Goal: Task Accomplishment & Management: Manage account settings

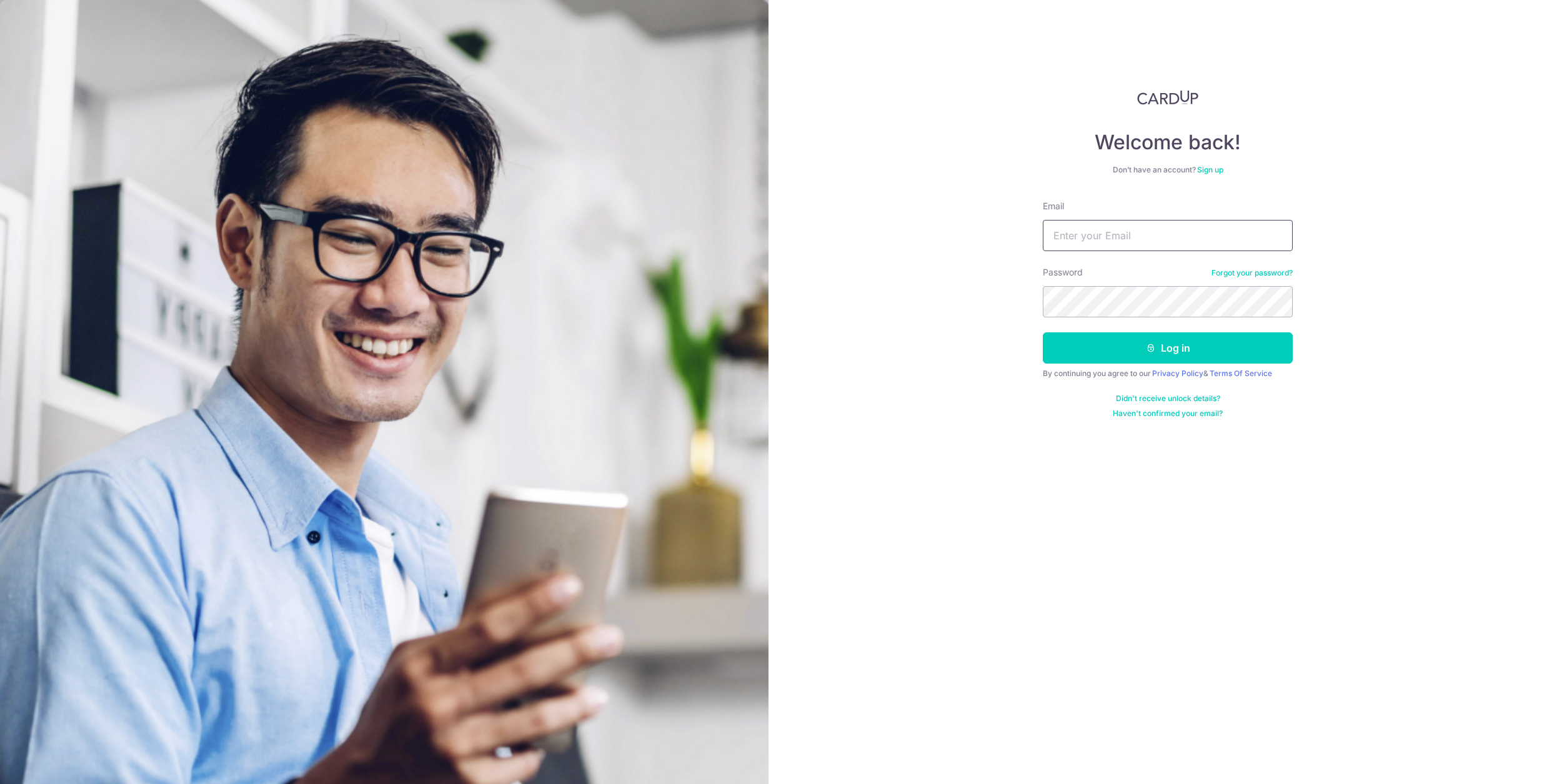
click at [1086, 221] on input "Email" at bounding box center [1168, 235] width 250 height 31
type input "[EMAIL_ADDRESS][DOMAIN_NAME]"
click at [1043, 332] on button "Log in" at bounding box center [1168, 348] width 250 height 31
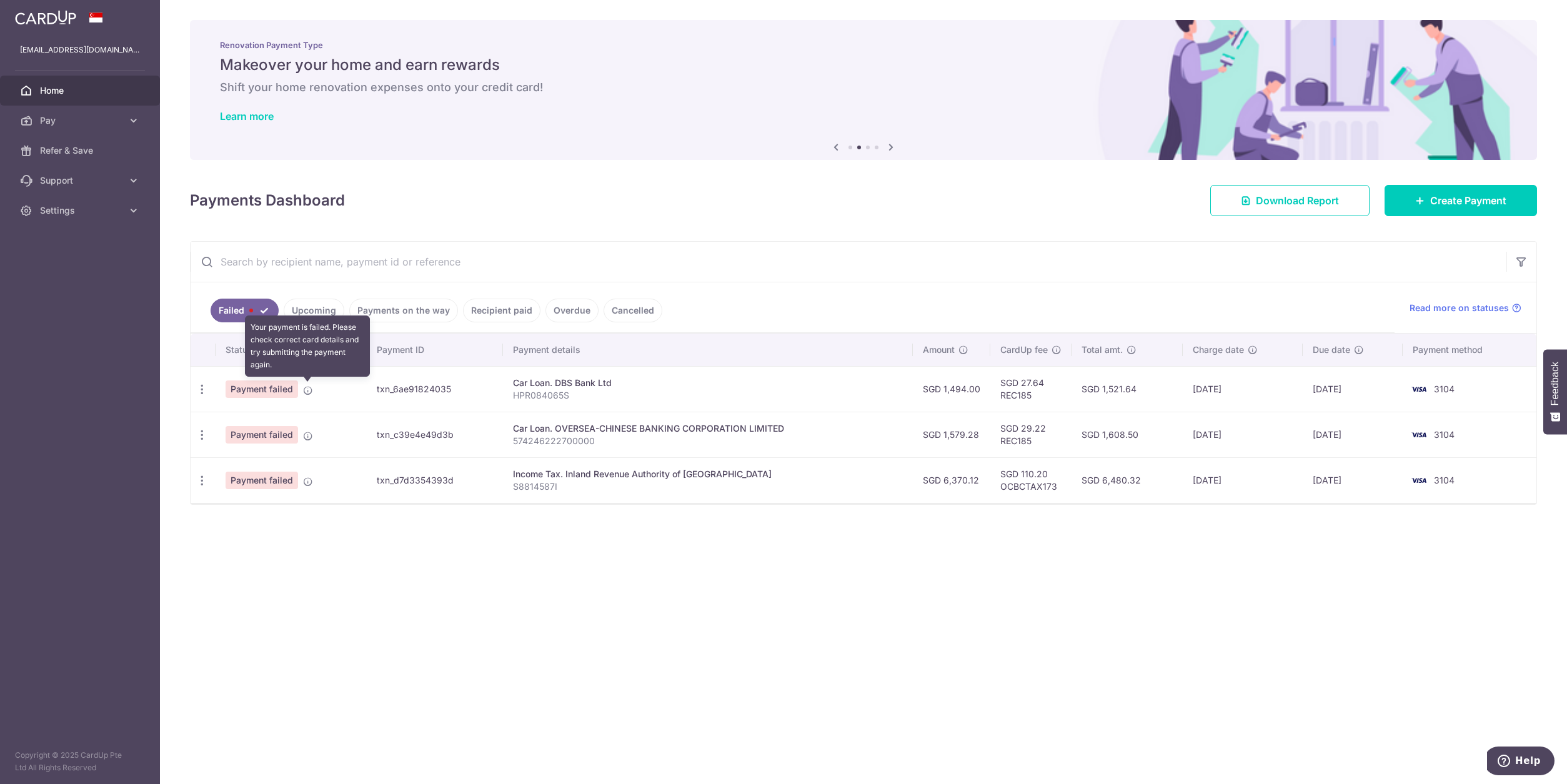
click at [311, 394] on icon at bounding box center [308, 390] width 10 height 10
click at [205, 387] on icon "button" at bounding box center [202, 389] width 13 height 13
click at [256, 419] on span "Update payment" at bounding box center [269, 423] width 85 height 15
radio input "true"
type input "1,494.00"
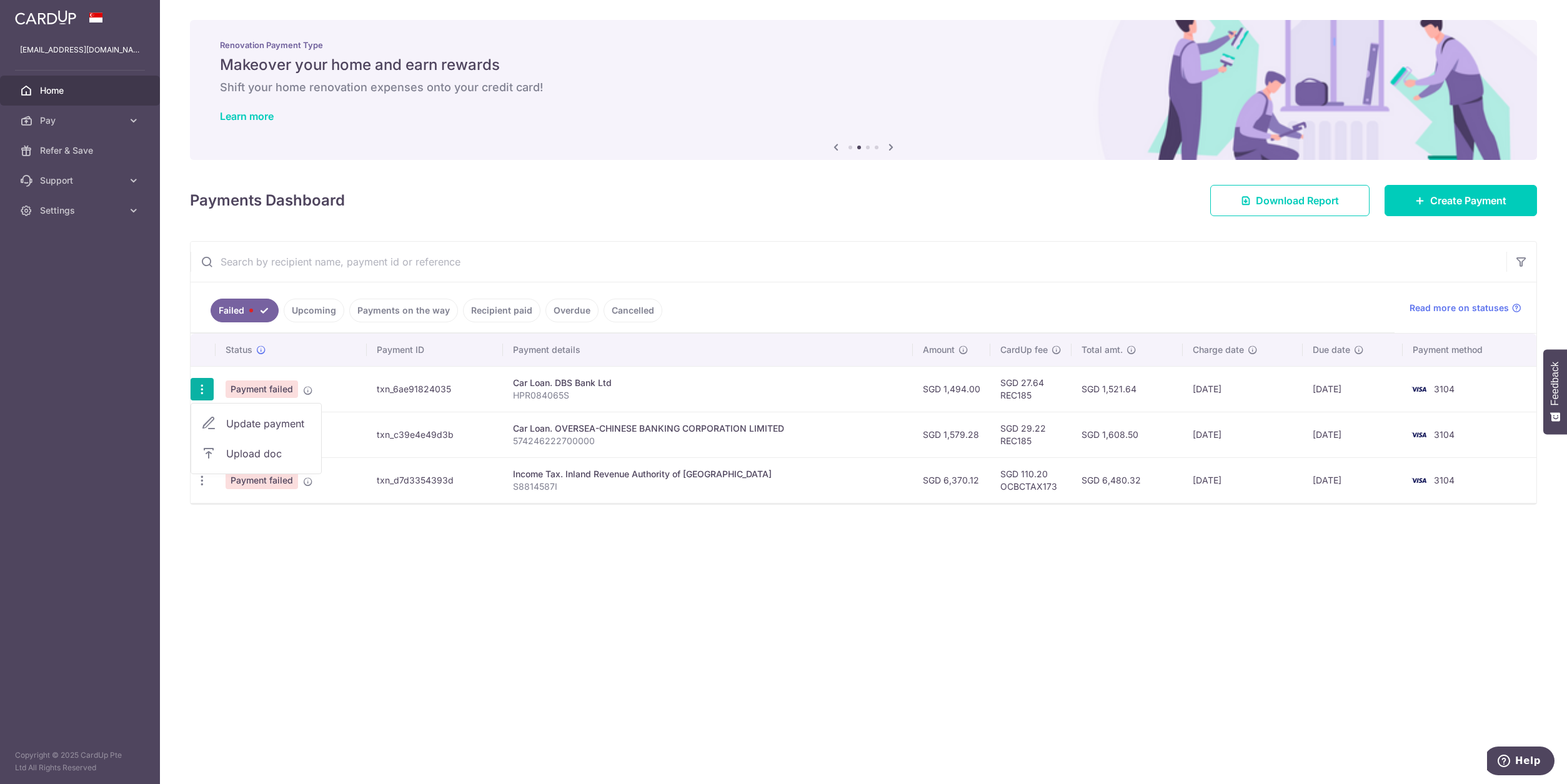
type input "HPR084065S"
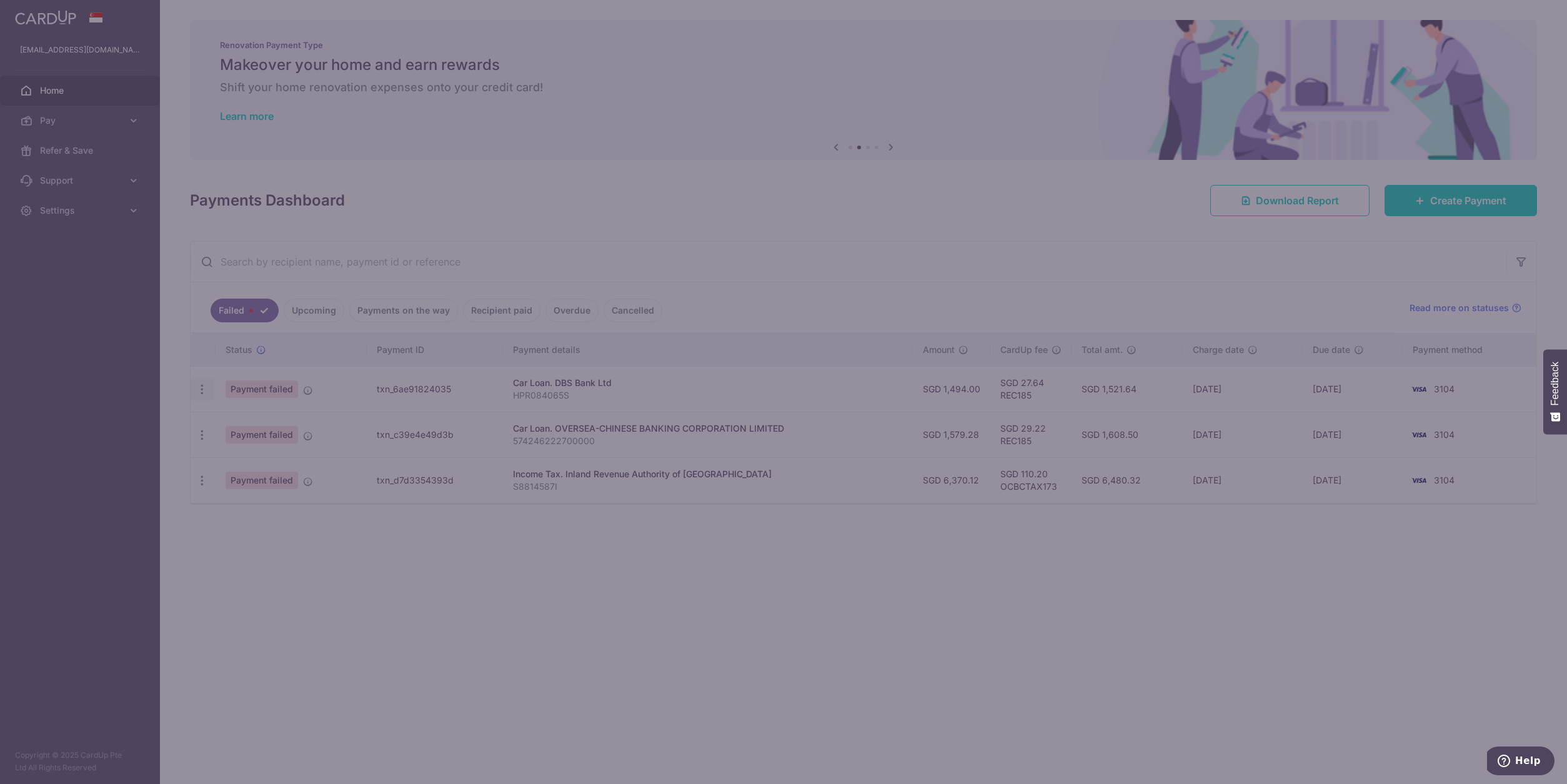
type input "REC185"
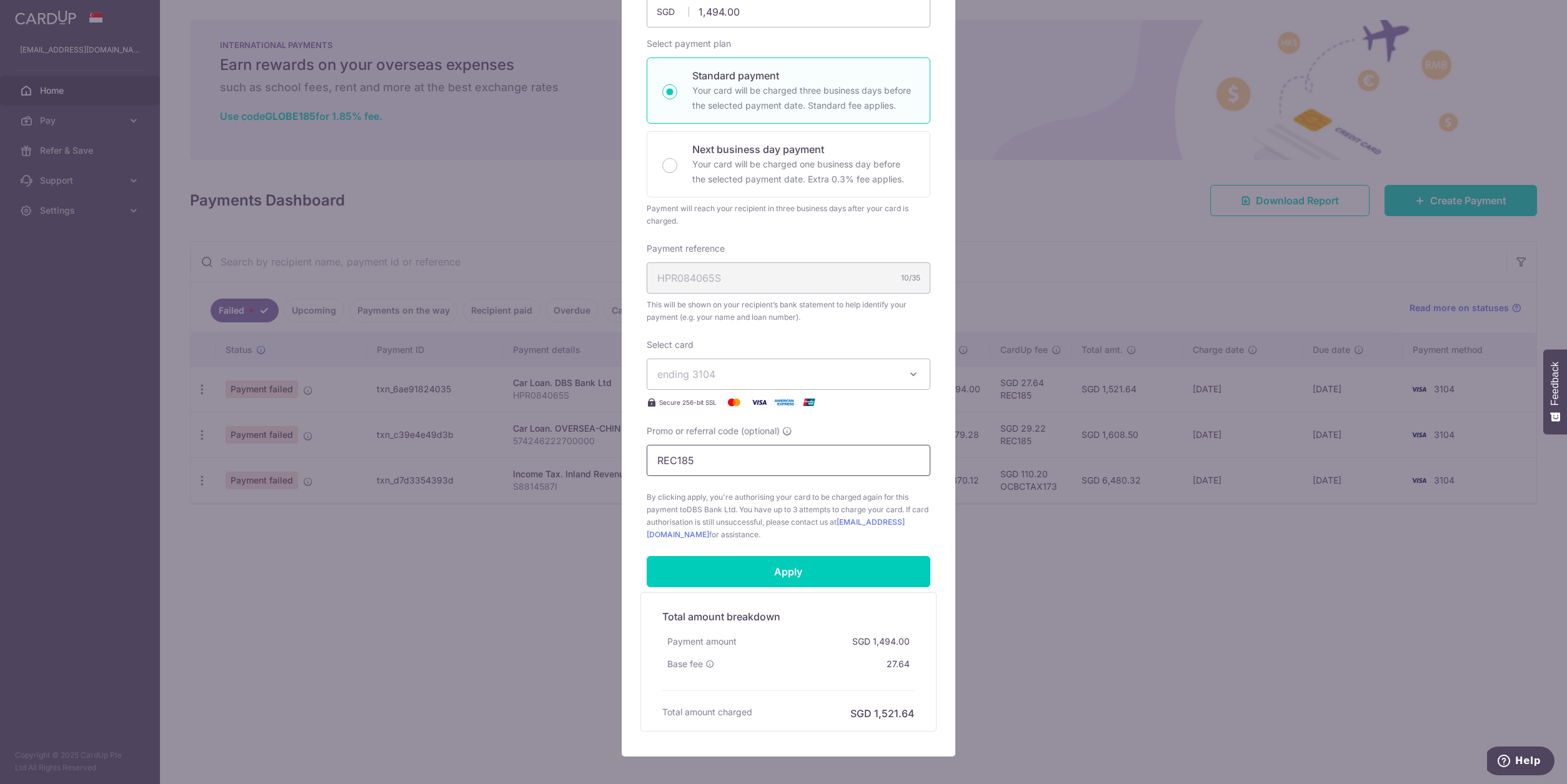
scroll to position [187, 0]
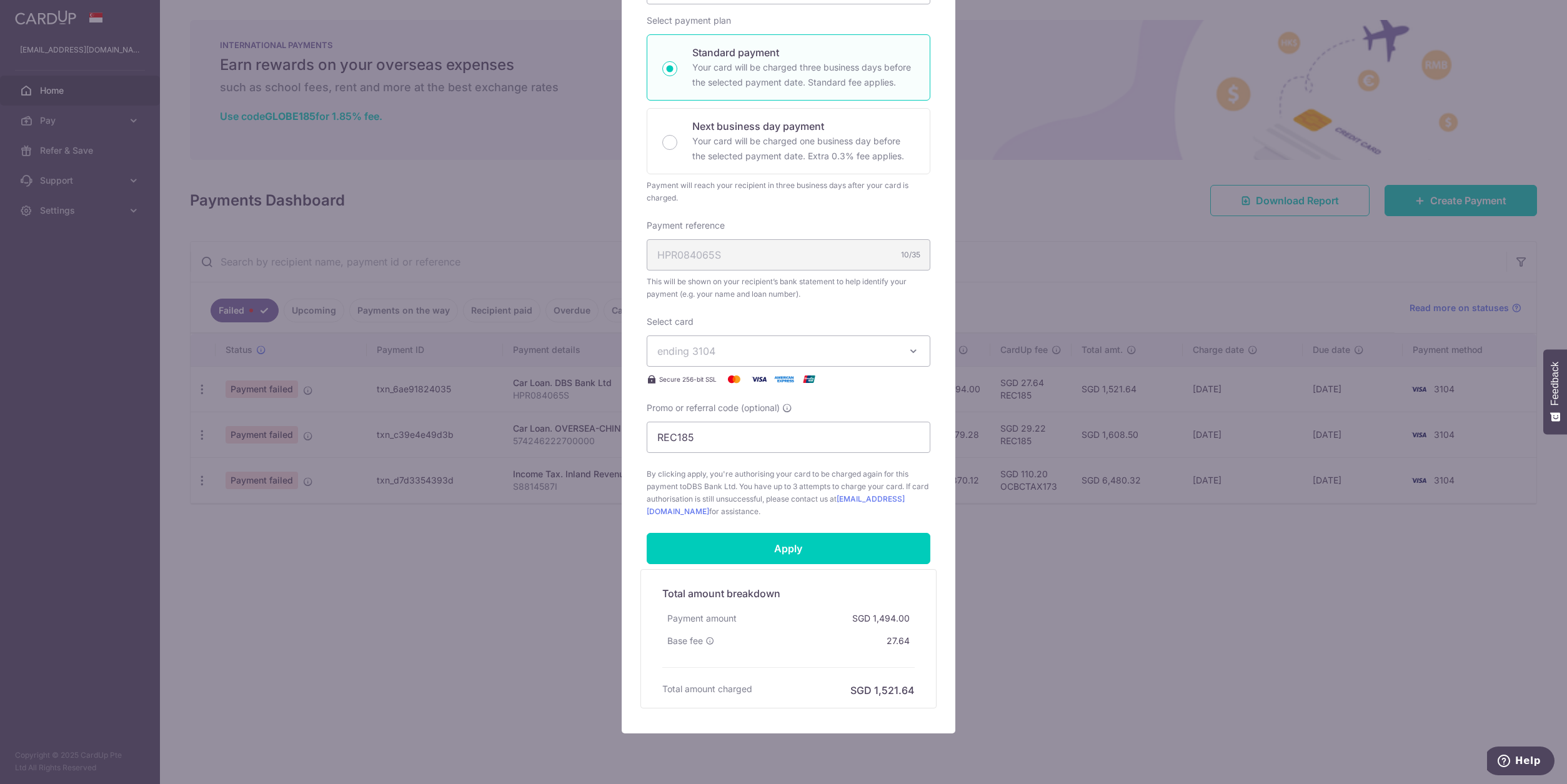
click at [865, 359] on button "ending 3104" at bounding box center [789, 351] width 284 height 31
click at [872, 345] on span "ending 3104" at bounding box center [777, 350] width 240 height 15
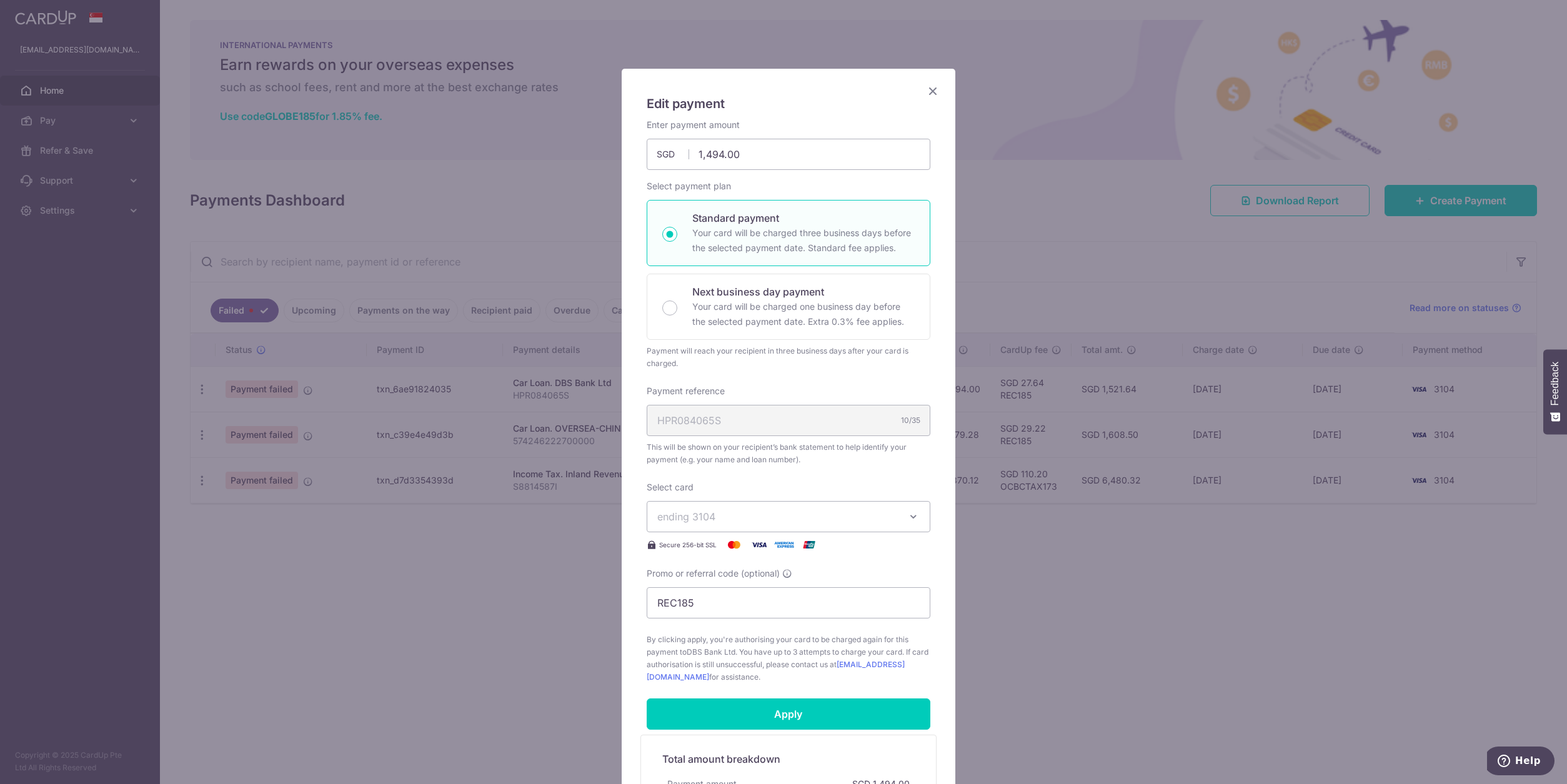
scroll to position [0, 0]
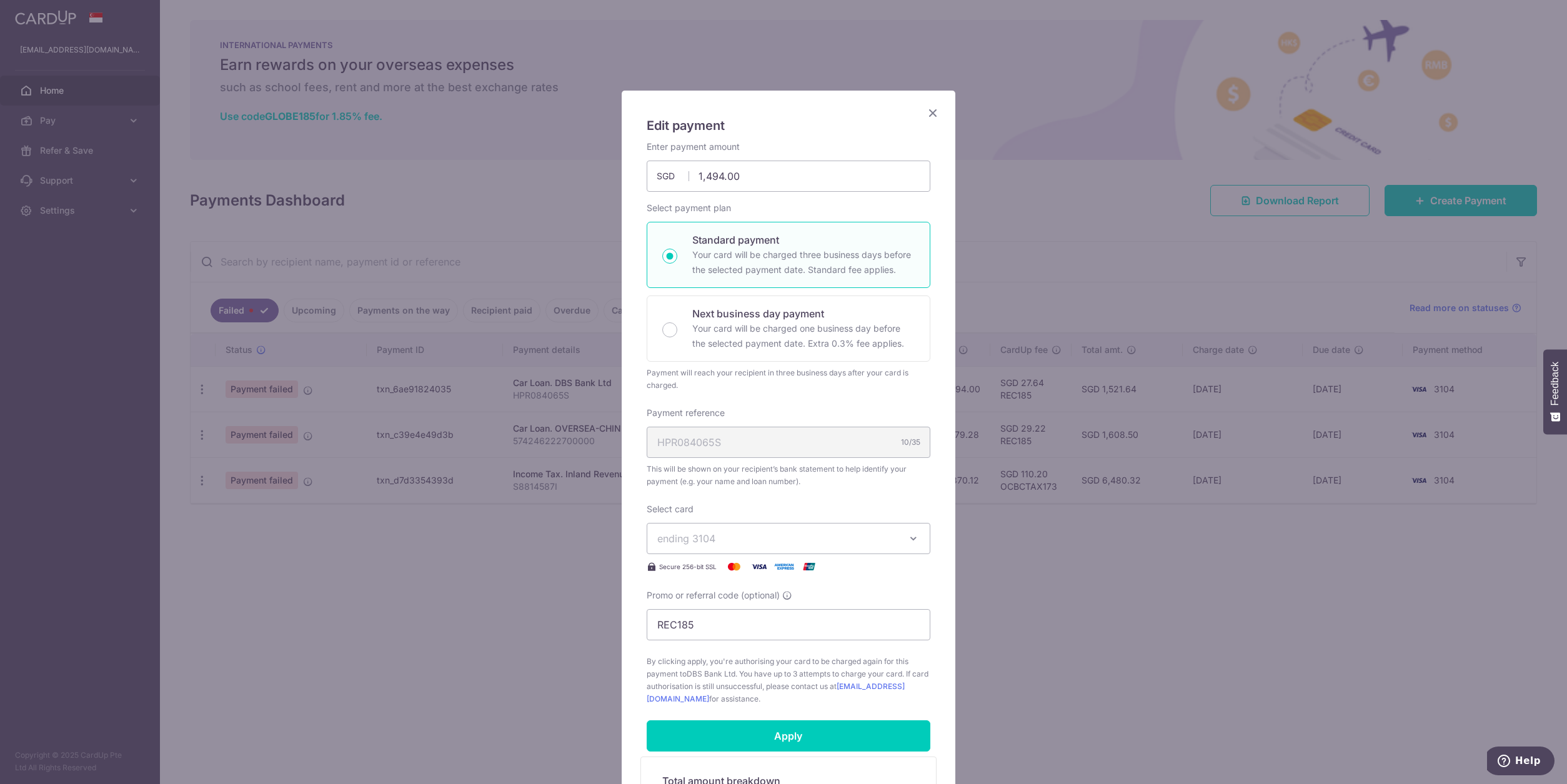
click at [925, 110] on icon "Close" at bounding box center [932, 113] width 15 height 15
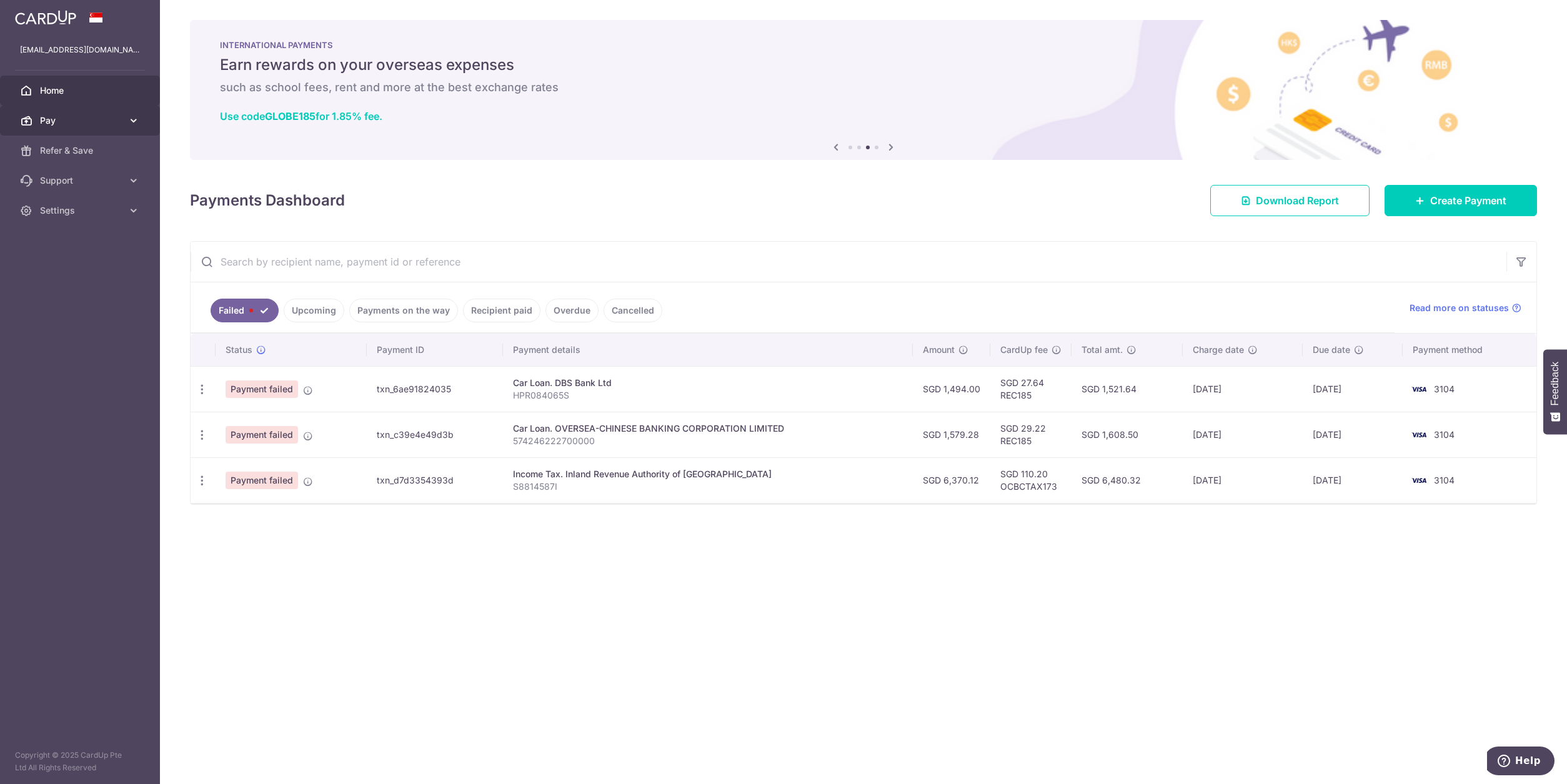
click at [113, 122] on span "Pay" at bounding box center [81, 120] width 82 height 12
click at [93, 200] on link "Cards" at bounding box center [80, 211] width 160 height 30
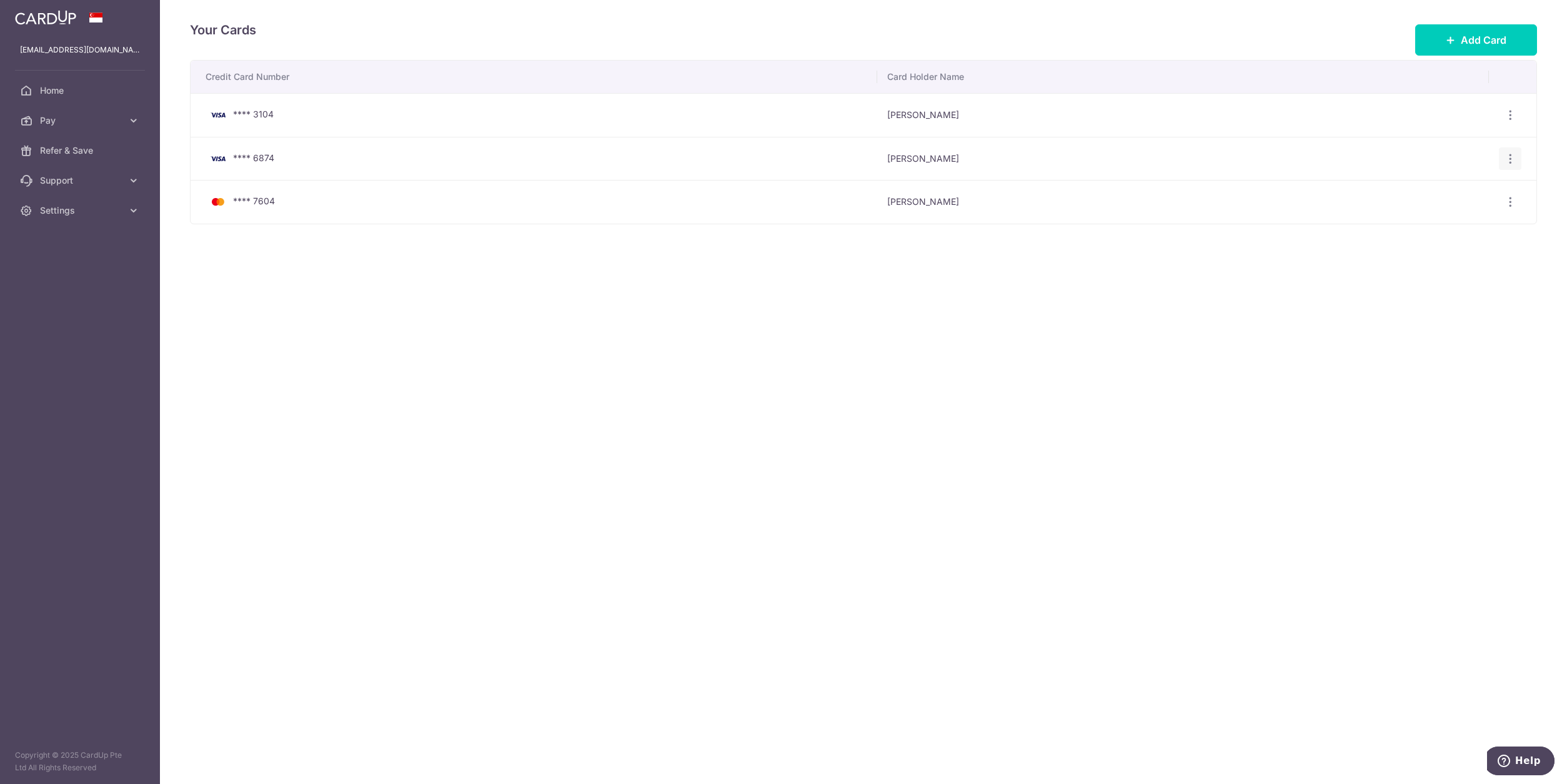
click at [1507, 122] on icon "button" at bounding box center [1510, 115] width 13 height 13
click at [1432, 225] on span "Delete" at bounding box center [1468, 223] width 85 height 15
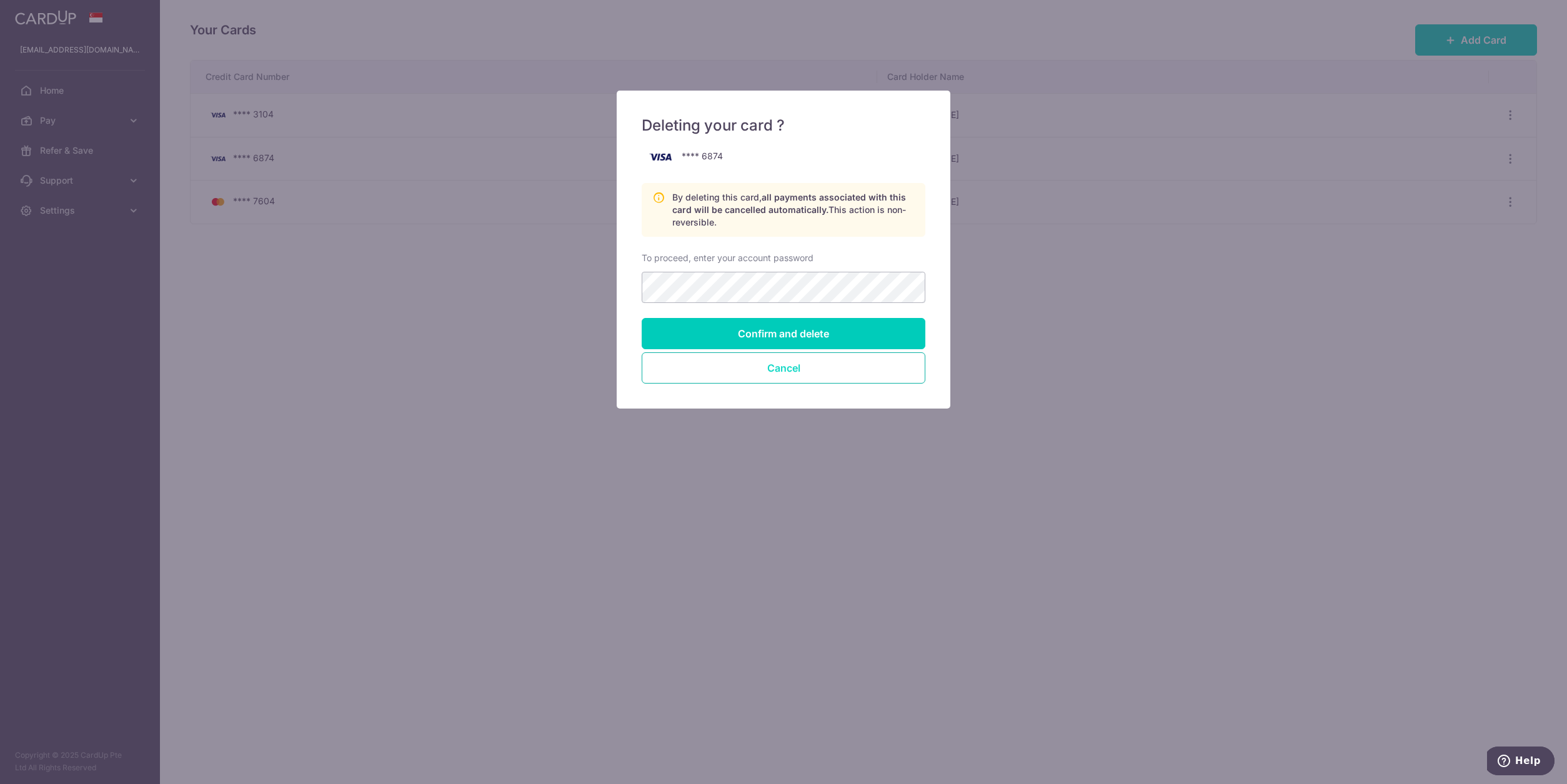
click at [863, 376] on button "Cancel" at bounding box center [784, 368] width 284 height 31
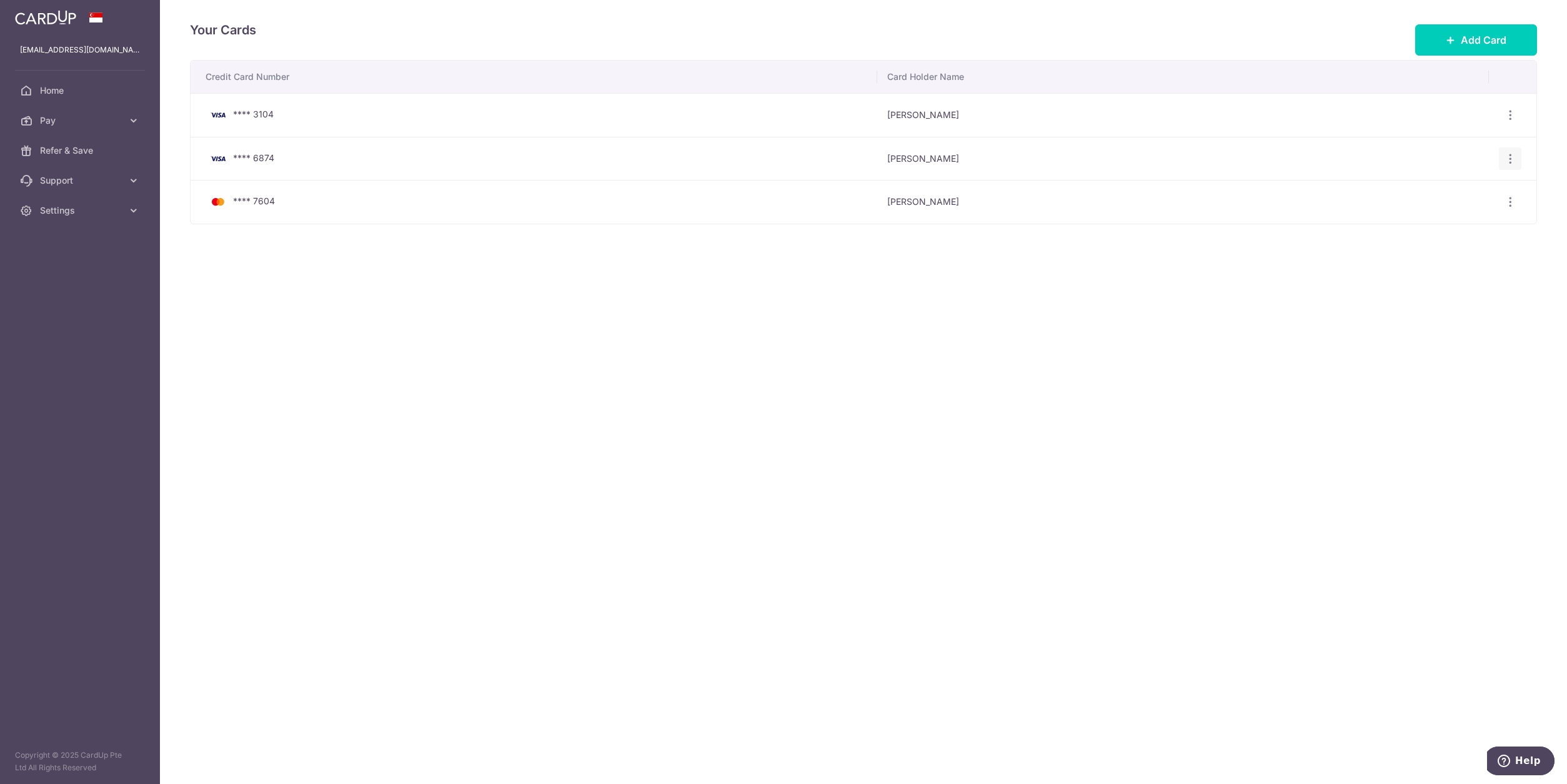
click at [1507, 122] on icon "button" at bounding box center [1510, 115] width 13 height 13
click at [1438, 223] on span "Delete" at bounding box center [1468, 223] width 85 height 15
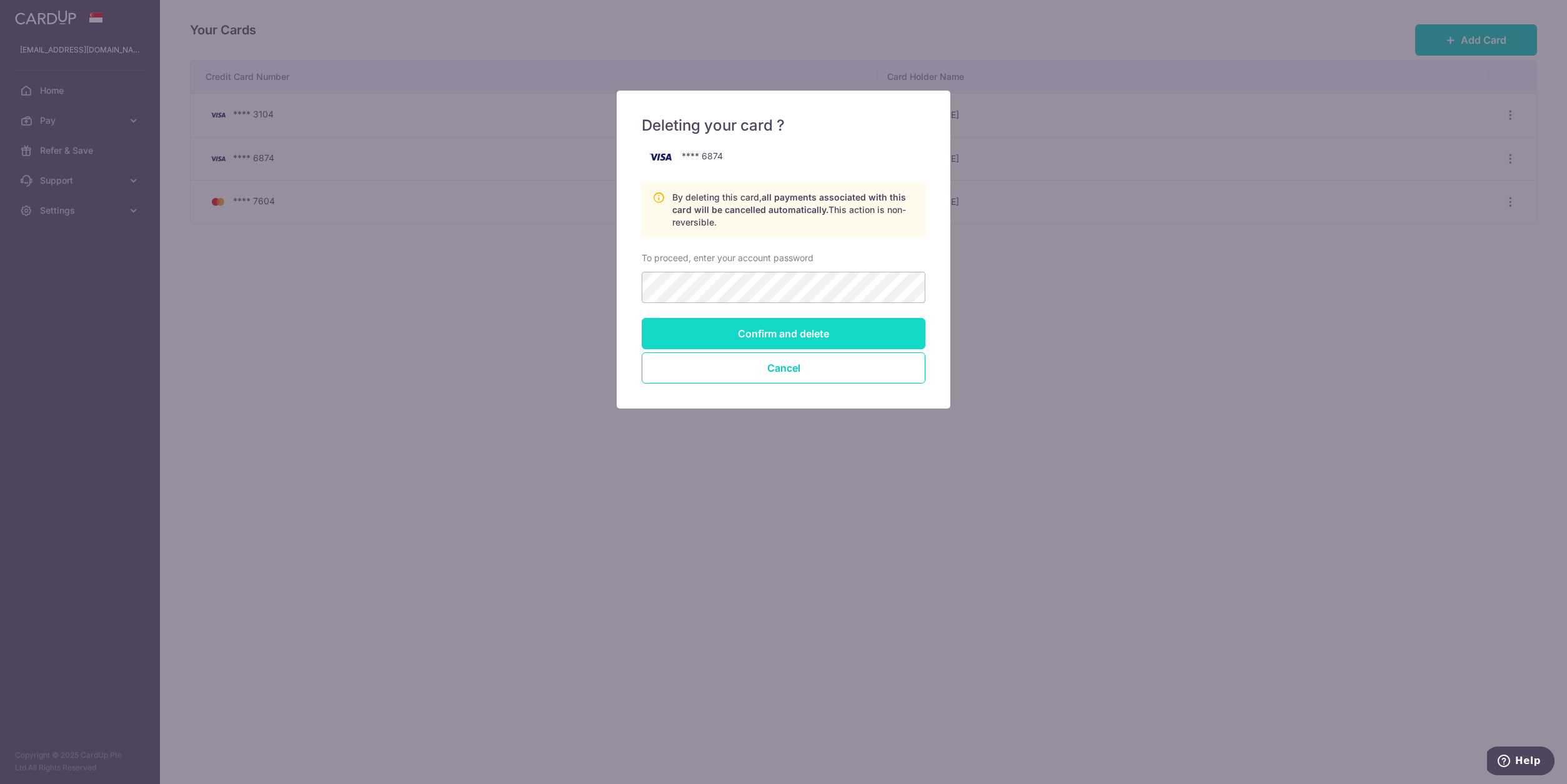
click at [798, 341] on input "Confirm and delete" at bounding box center [784, 334] width 284 height 31
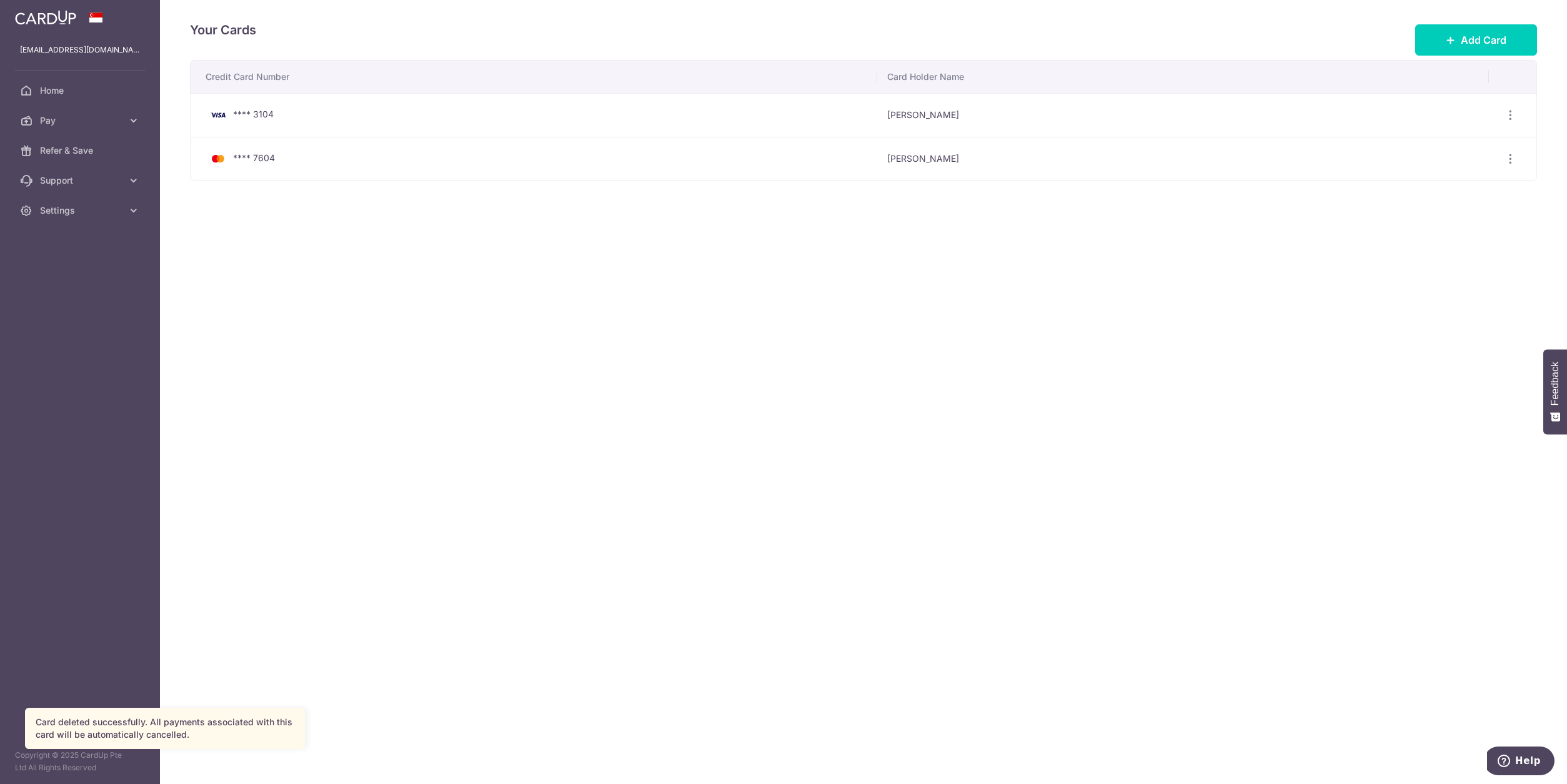
click at [778, 339] on div "Your Cards Add Card Credit Card Number Card Holder Name **** 3104 [PERSON_NAME]…" at bounding box center [863, 392] width 1407 height 784
click at [1500, 44] on span "Add Card" at bounding box center [1483, 39] width 46 height 15
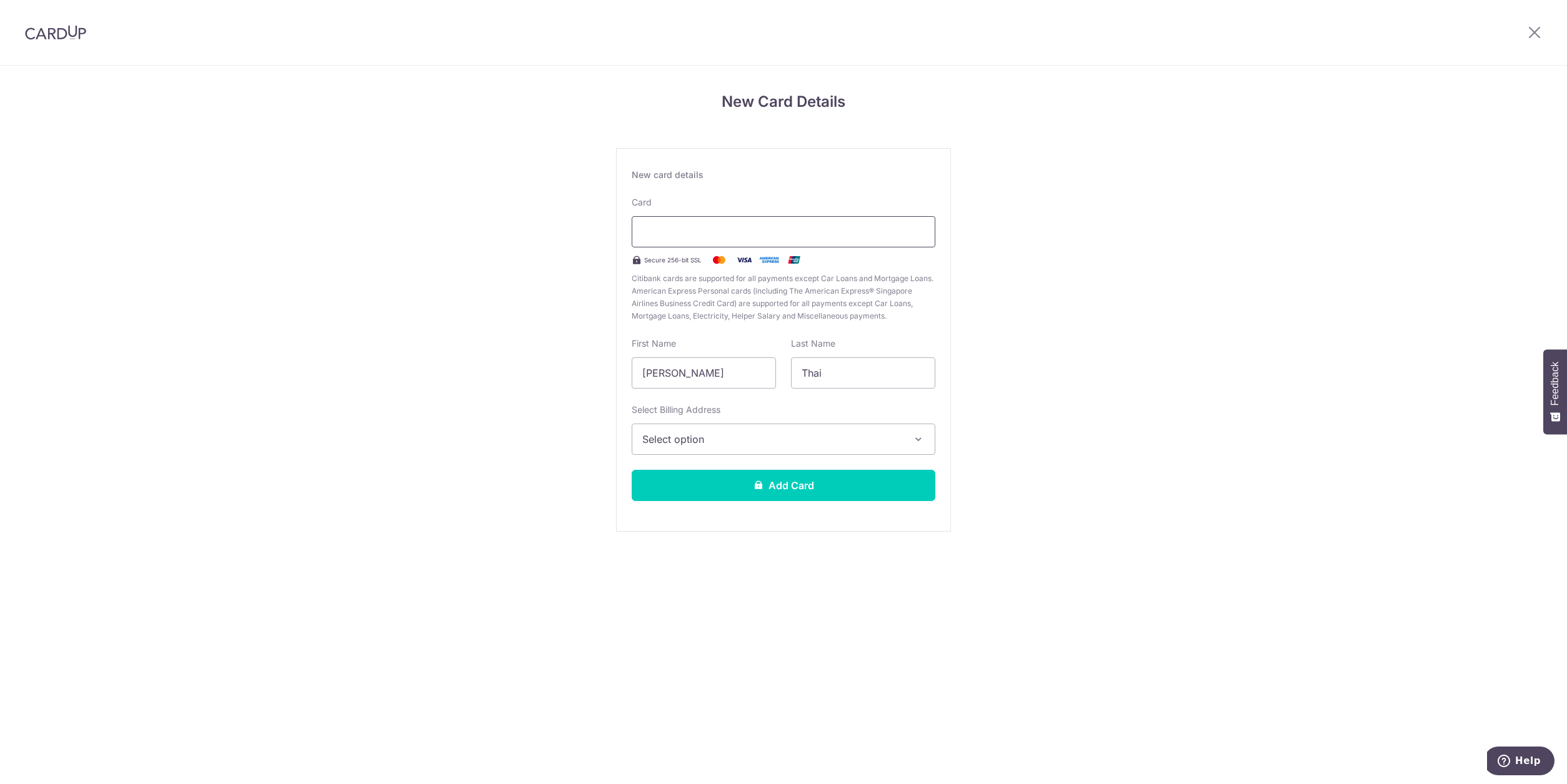
click at [752, 245] on div at bounding box center [783, 232] width 303 height 31
click at [755, 240] on div at bounding box center [783, 232] width 303 height 31
click at [1024, 264] on div "New Card Details New card details Card Secure 256-bit SSL Citibank cards are su…" at bounding box center [784, 328] width 1567 height 525
click at [691, 376] on input "Chan Tong" at bounding box center [704, 373] width 144 height 31
click at [691, 376] on input "Chan Tong" at bounding box center [704, 373] width 144 height 31
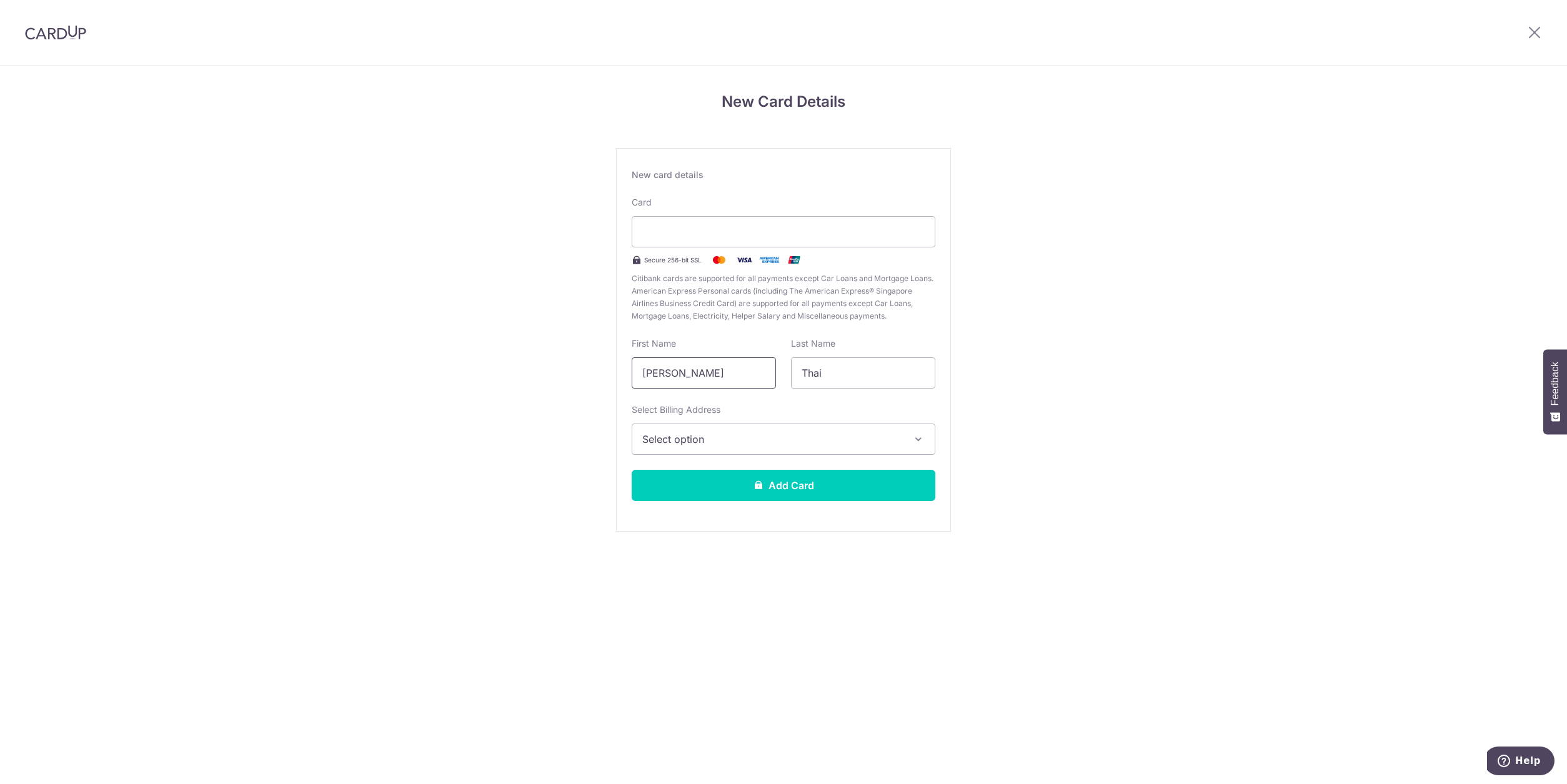
click at [691, 376] on input "Chan Tong" at bounding box center [704, 373] width 144 height 31
type input "hui xian"
type input "lee"
click at [767, 445] on span "Select option" at bounding box center [772, 439] width 260 height 15
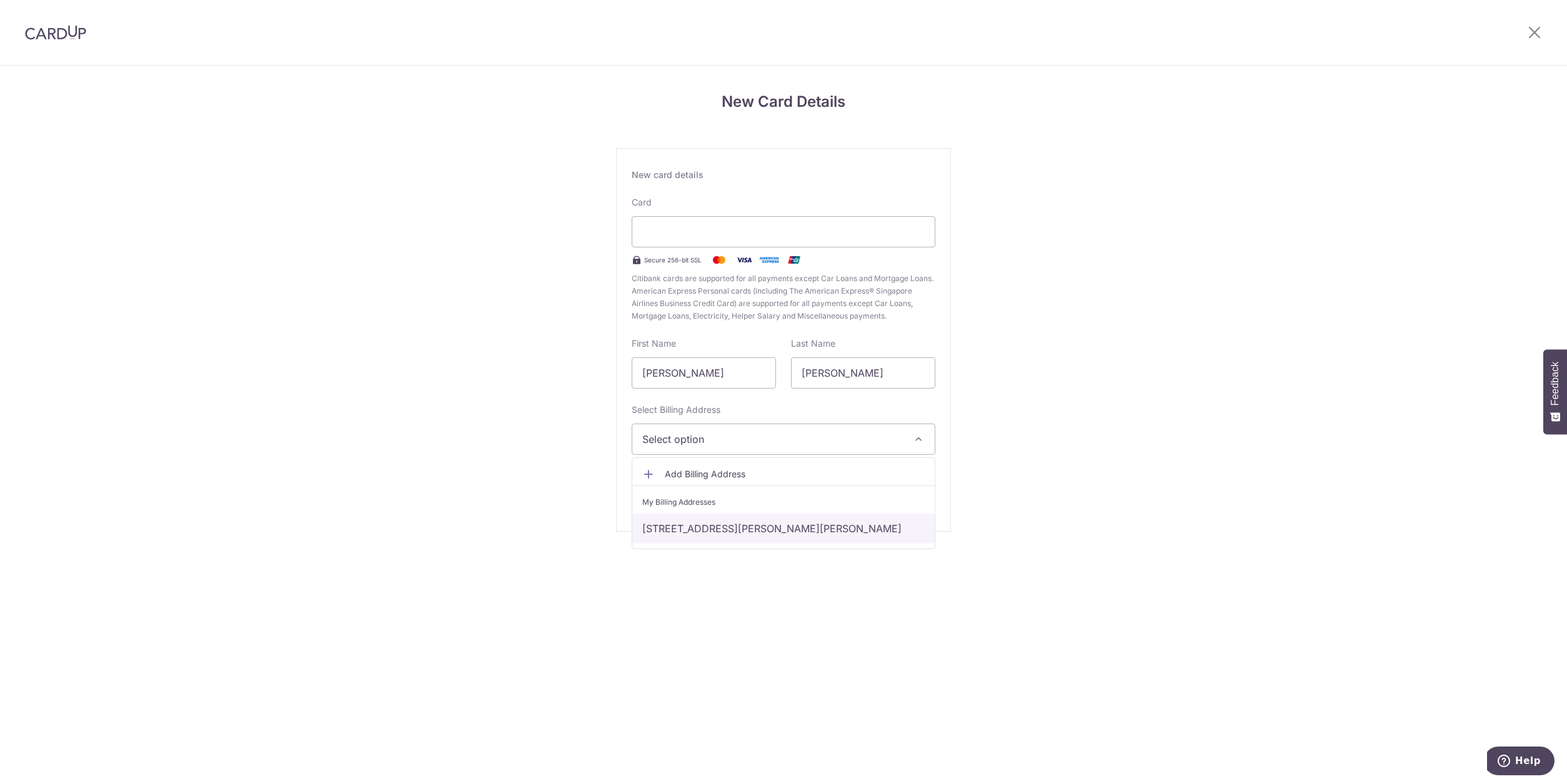
click at [744, 522] on link "Block 2, #21-03, Choa Chu Kang Grove, Singapore, Singapore-688238" at bounding box center [783, 528] width 302 height 30
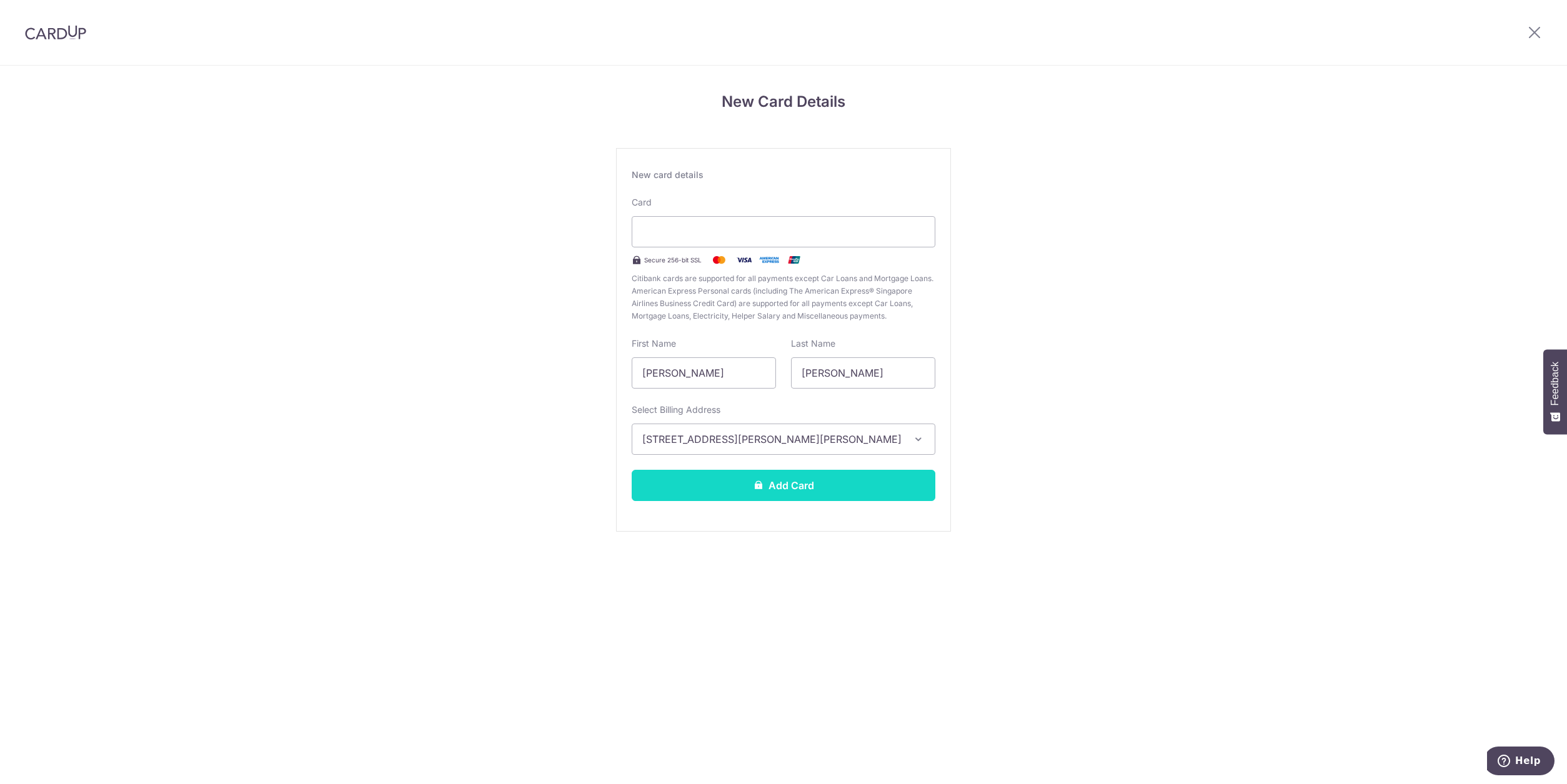
click at [761, 493] on button "Add Card" at bounding box center [783, 485] width 303 height 31
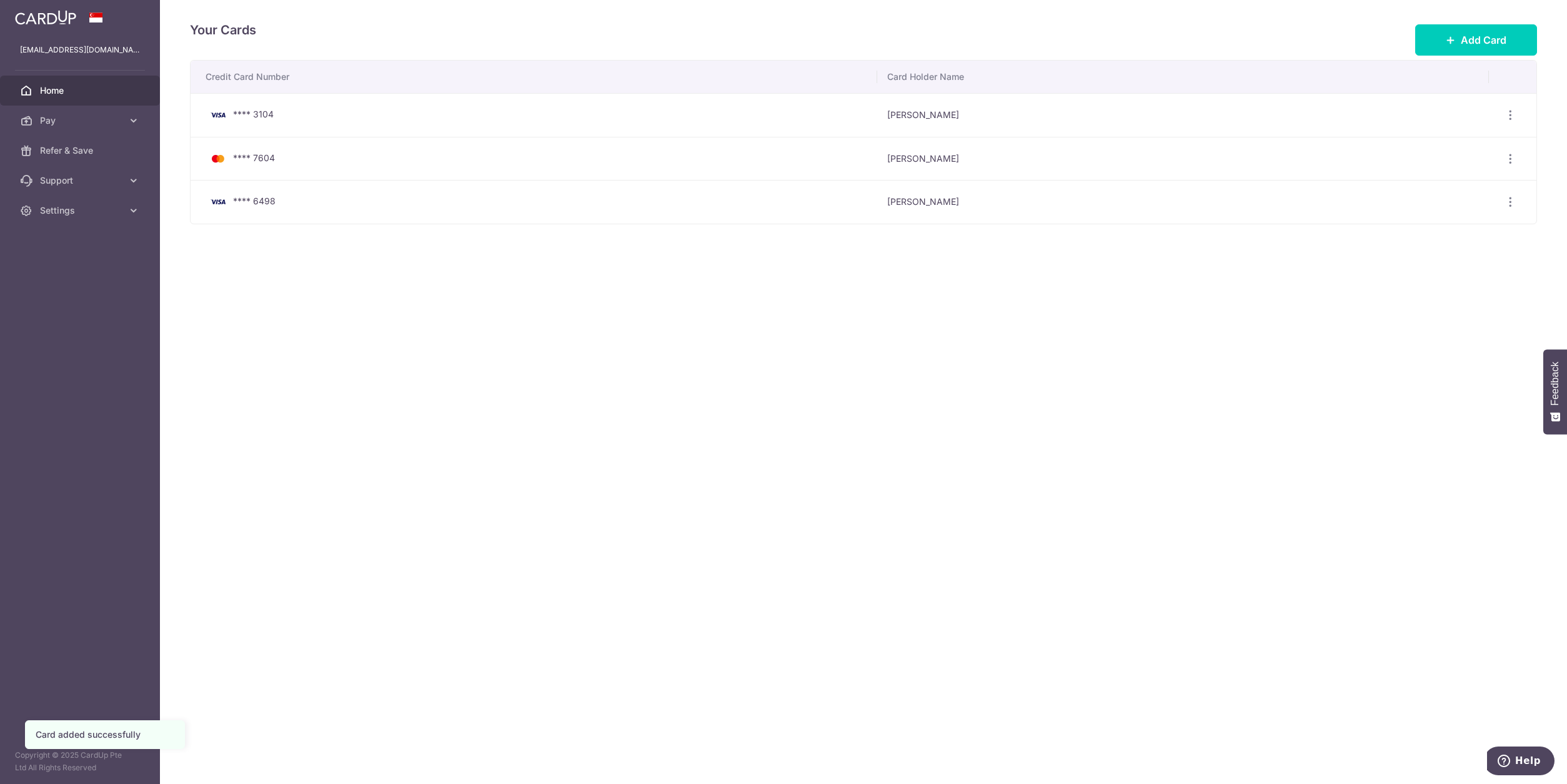
click at [101, 92] on span "Home" at bounding box center [81, 90] width 82 height 12
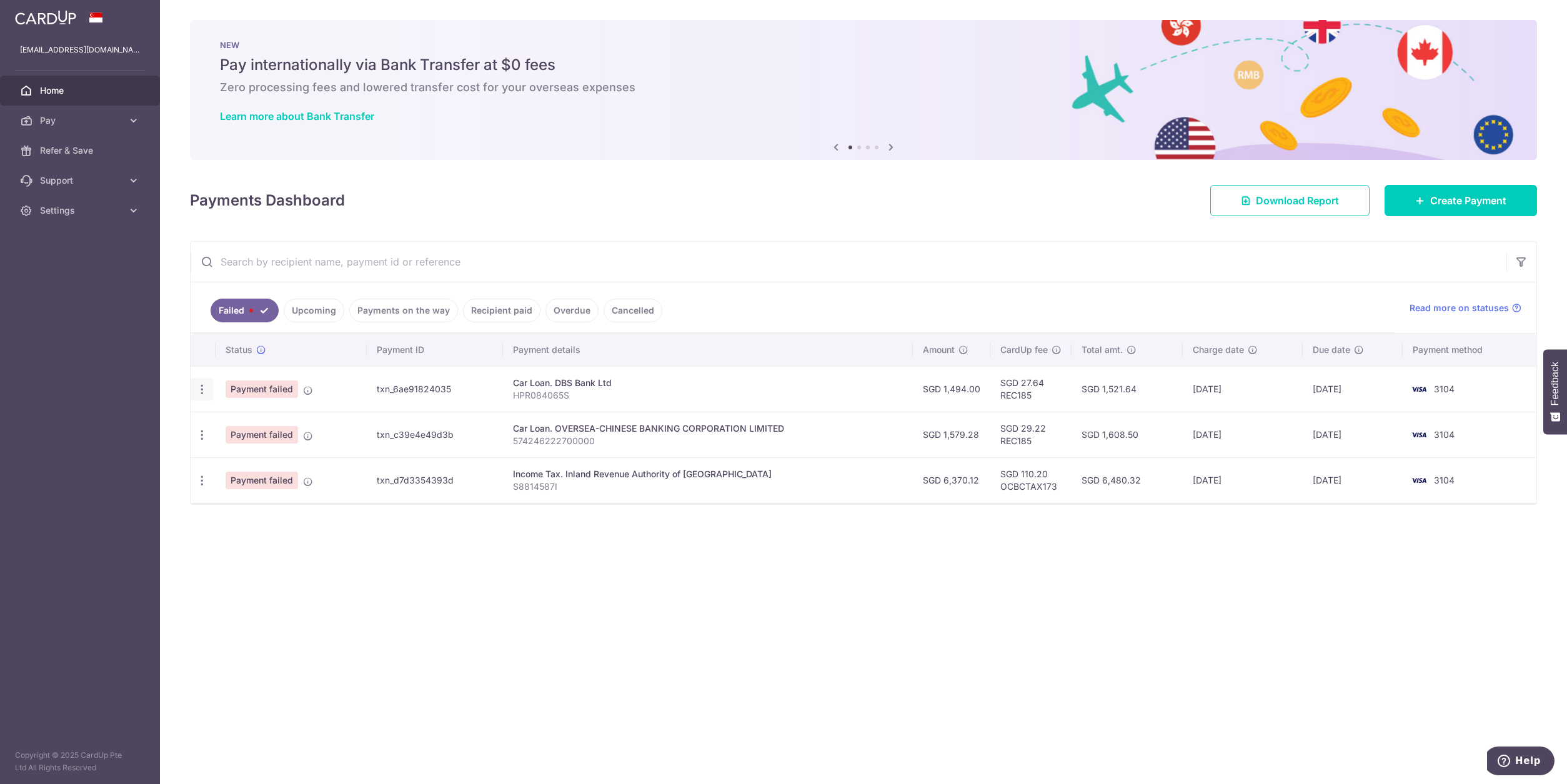
click at [206, 387] on icon "button" at bounding box center [202, 389] width 13 height 13
click at [264, 429] on span "Update payment" at bounding box center [269, 423] width 85 height 15
radio input "true"
type input "1,494.00"
type input "HPR084065S"
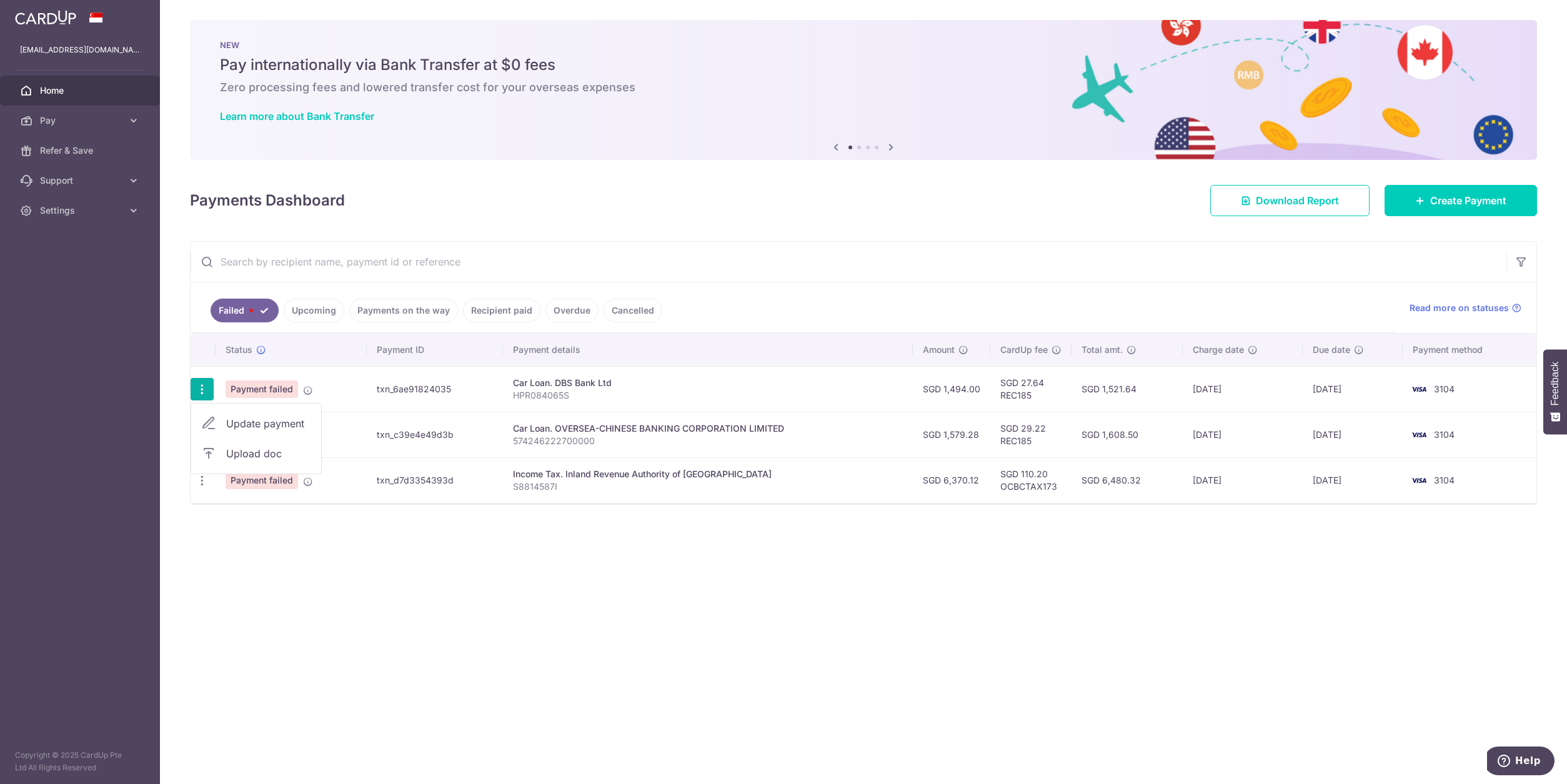
type input "REC185"
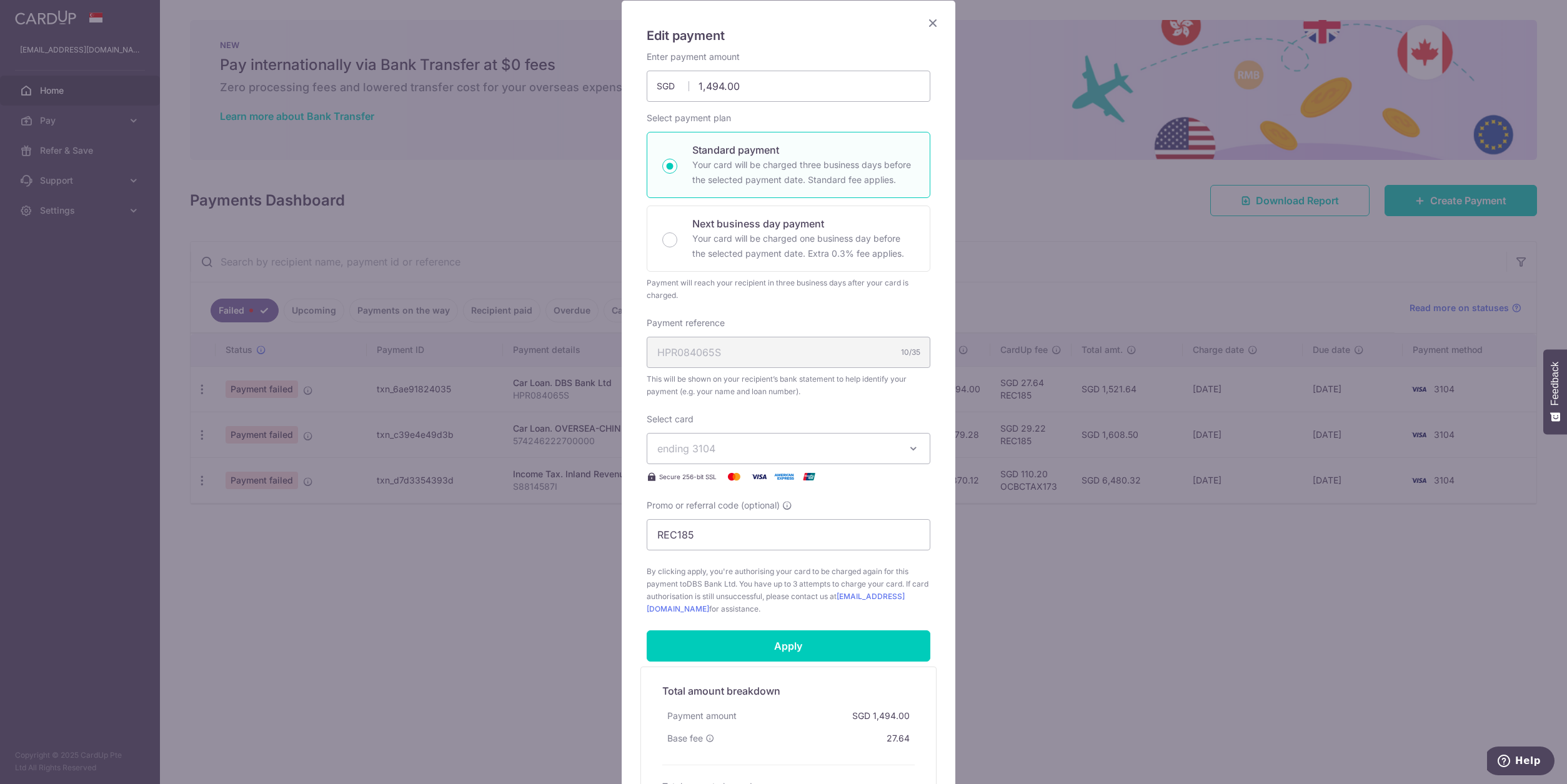
scroll to position [125, 0]
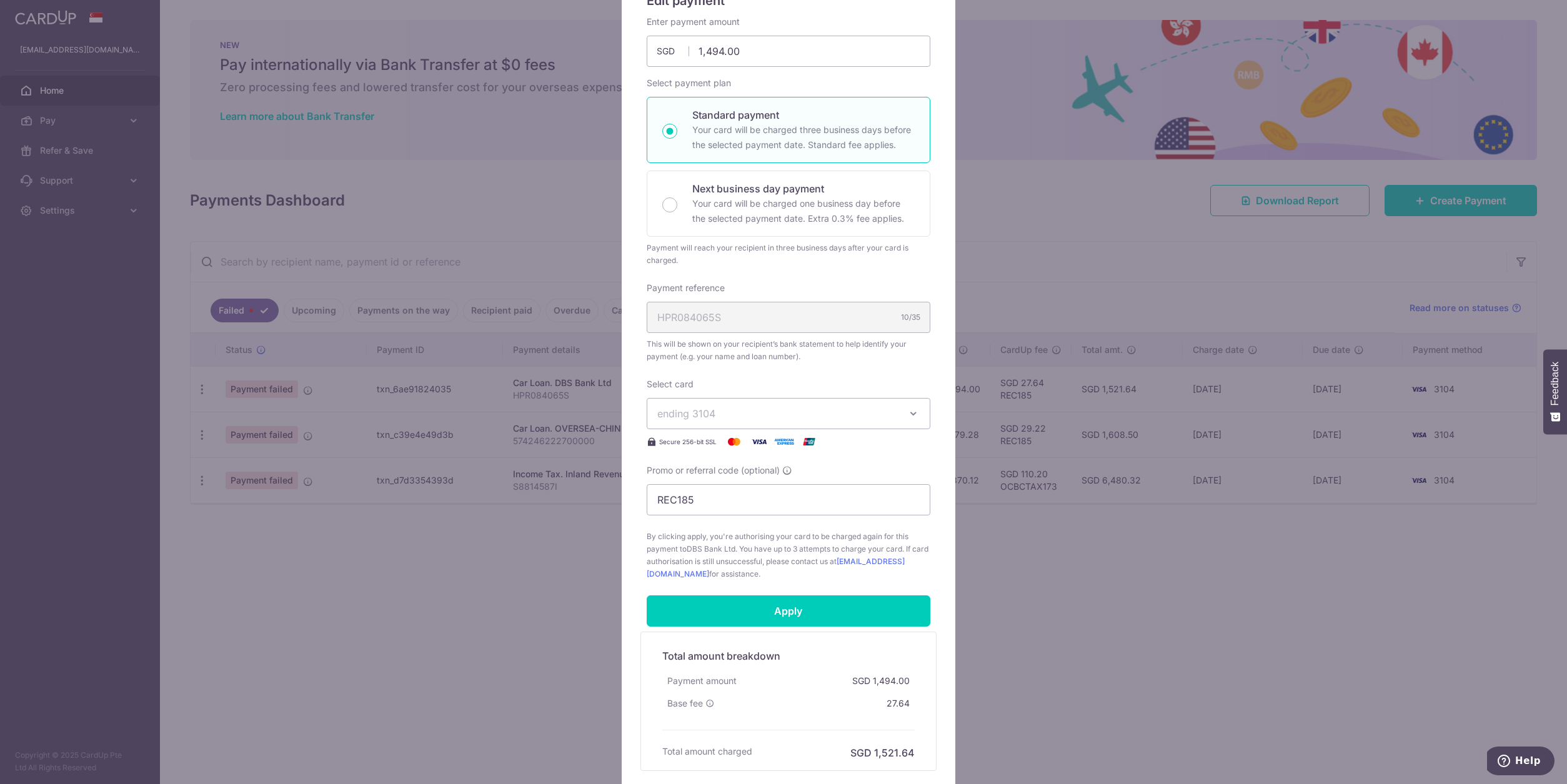
click at [845, 426] on button "ending 3104" at bounding box center [789, 414] width 284 height 31
click at [802, 526] on span "**** 6498" at bounding box center [788, 532] width 262 height 15
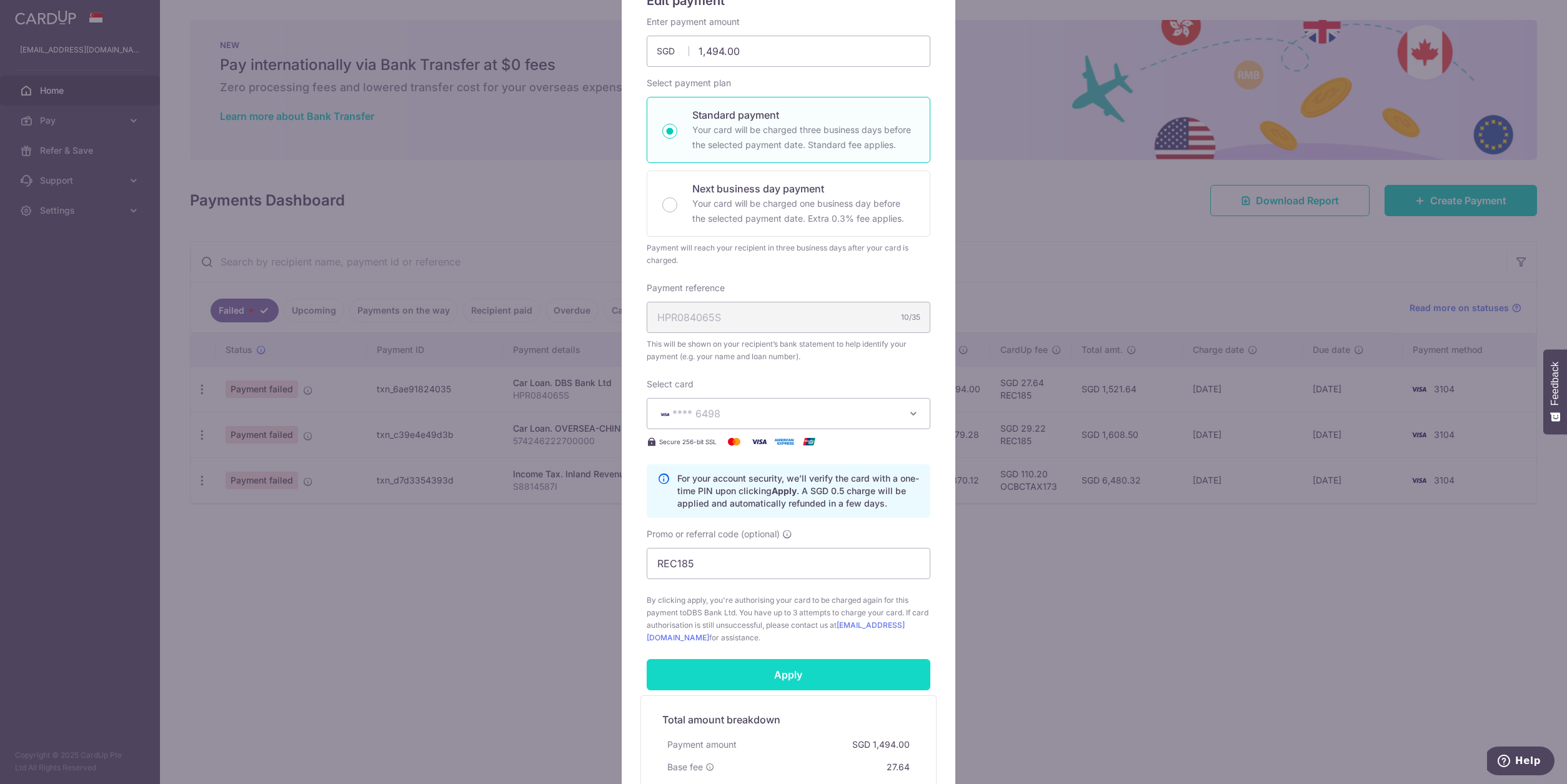
click at [746, 673] on input "Apply" at bounding box center [789, 674] width 284 height 31
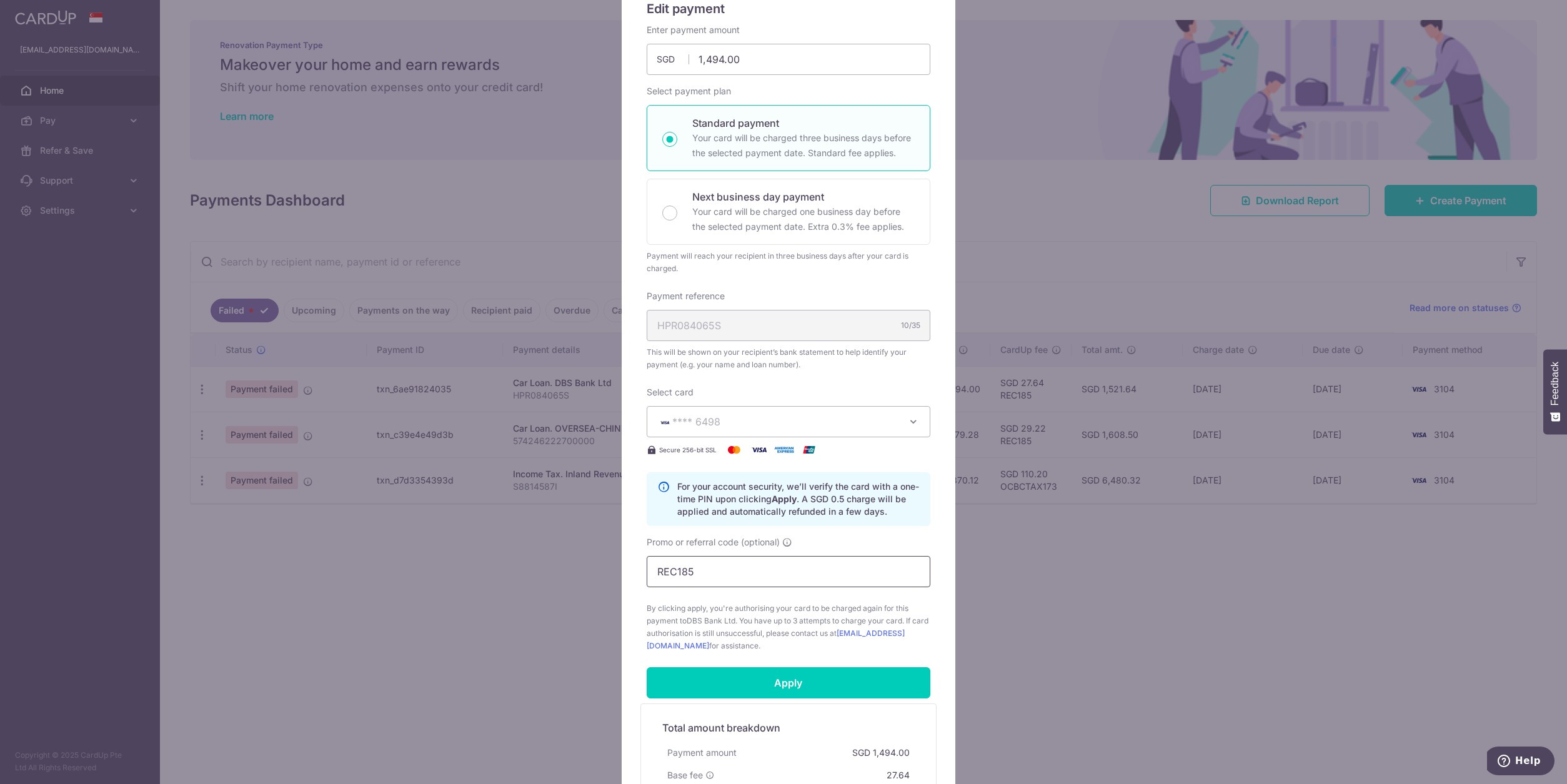
scroll to position [41, 0]
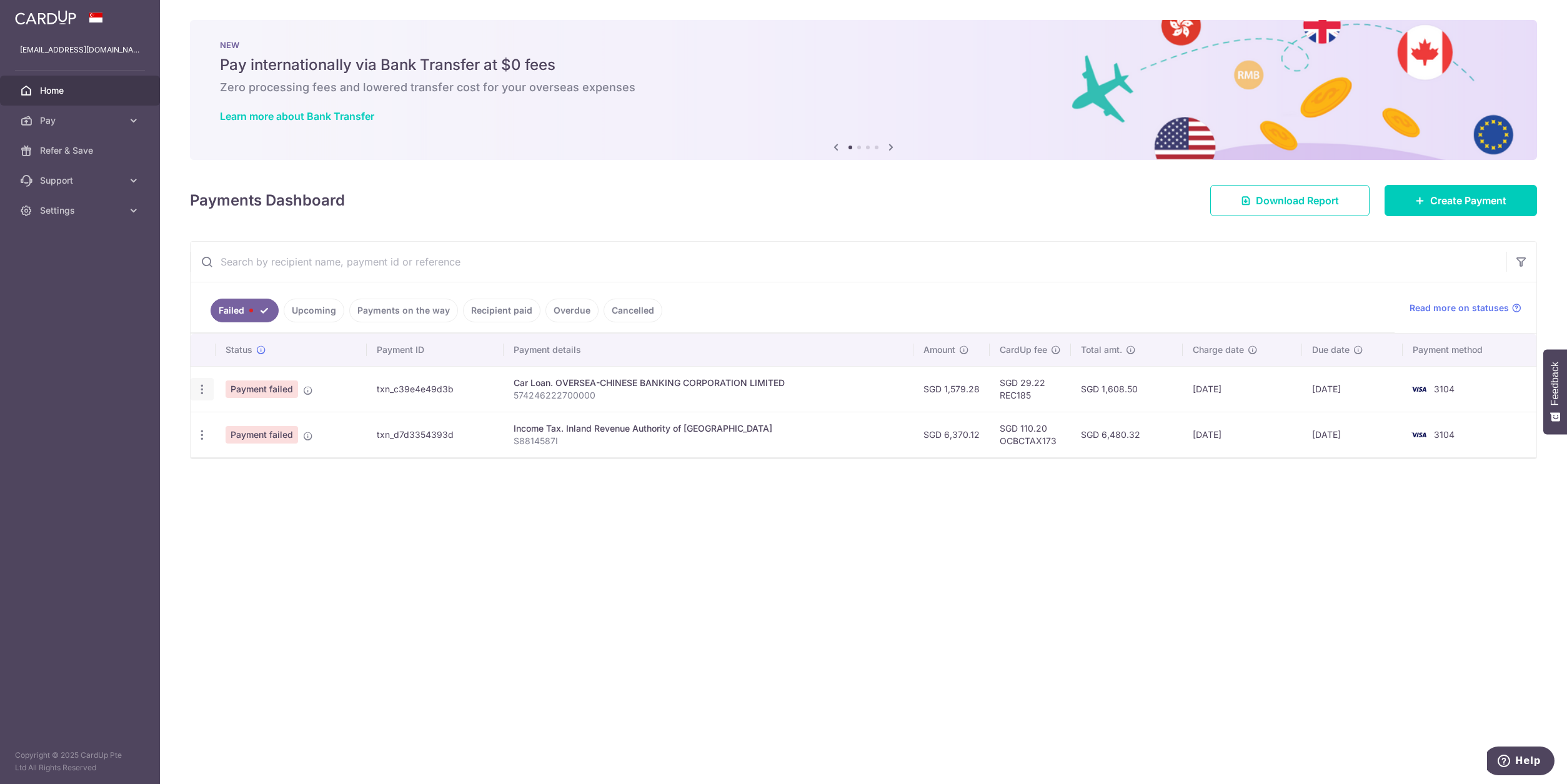
click at [204, 390] on icon "button" at bounding box center [202, 389] width 13 height 13
click at [265, 431] on span "Update payment" at bounding box center [269, 423] width 85 height 15
radio input "true"
type input "1,579.28"
type input "574246222700000"
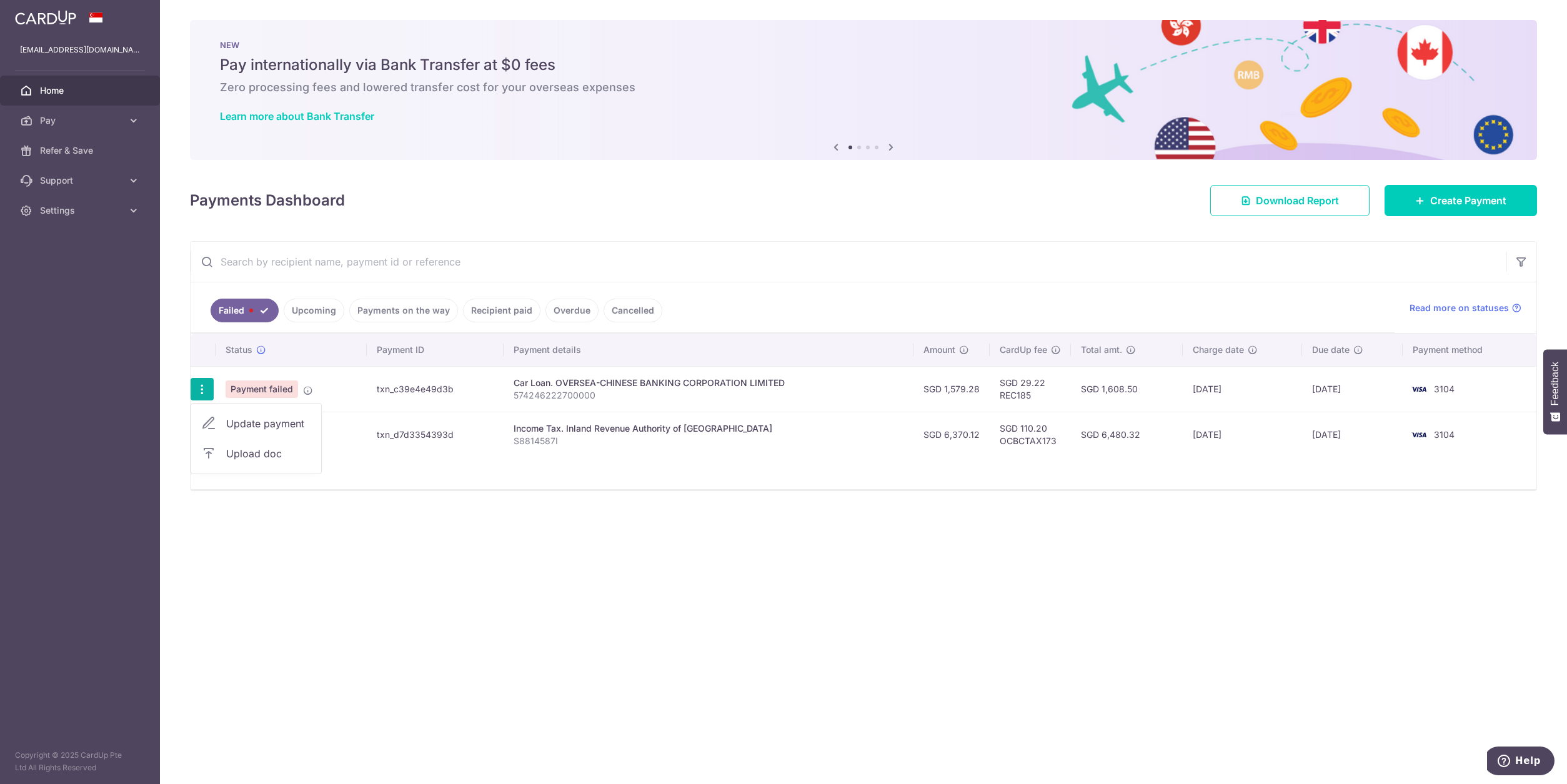
type input "REC185"
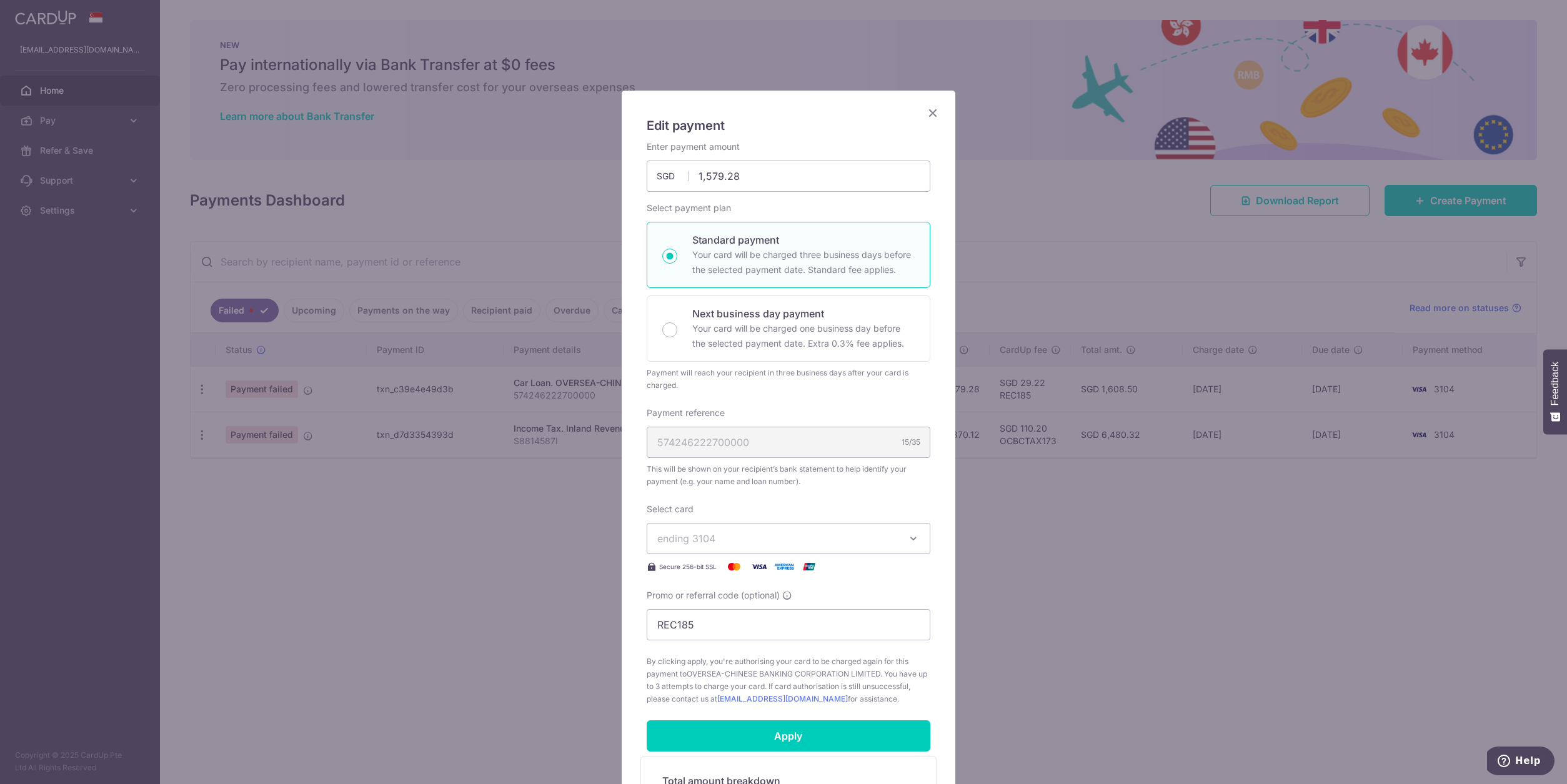
click at [807, 528] on button "ending 3104" at bounding box center [789, 539] width 284 height 31
click at [746, 655] on span "**** 6498" at bounding box center [788, 657] width 262 height 15
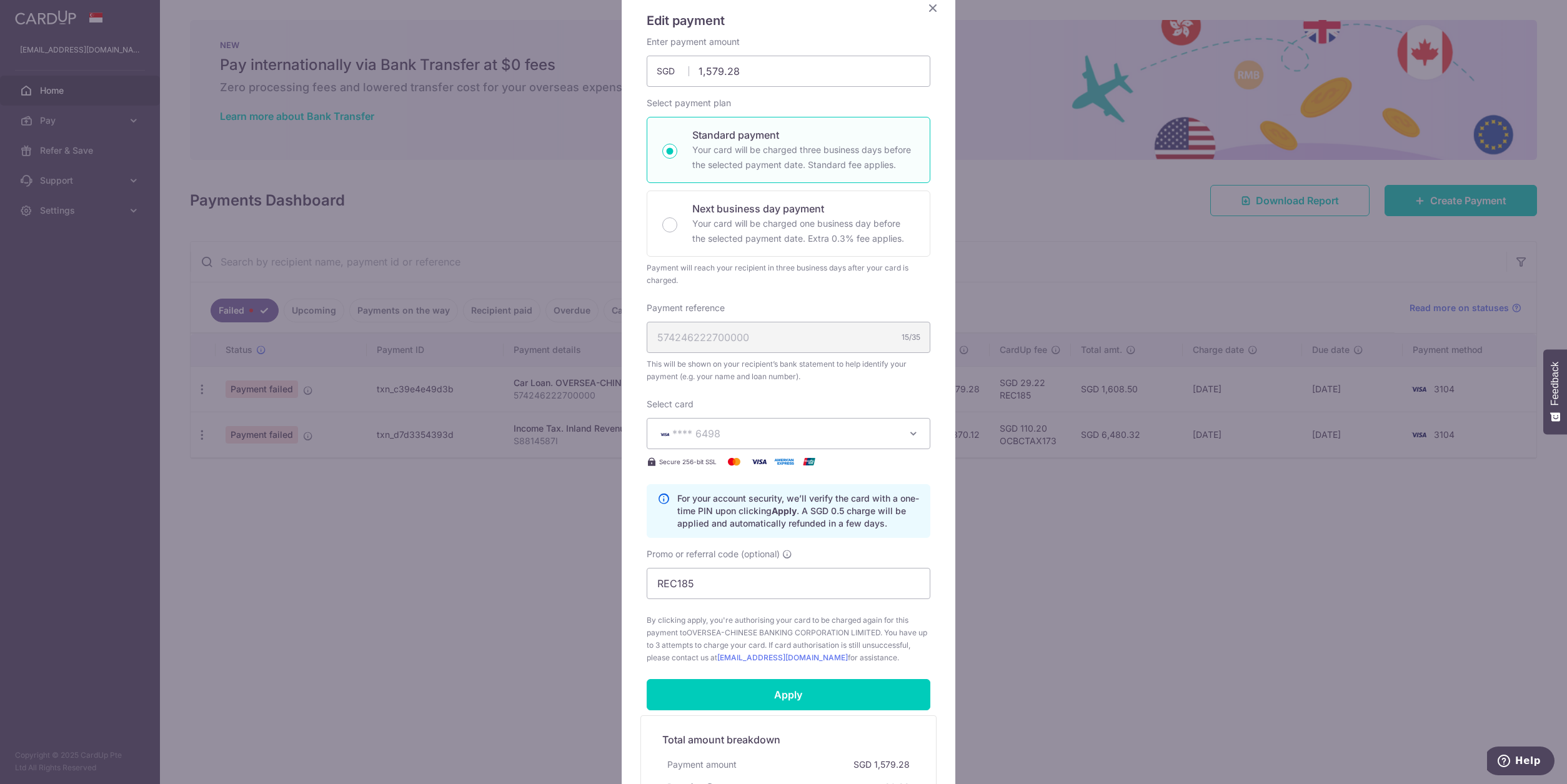
scroll to position [125, 0]
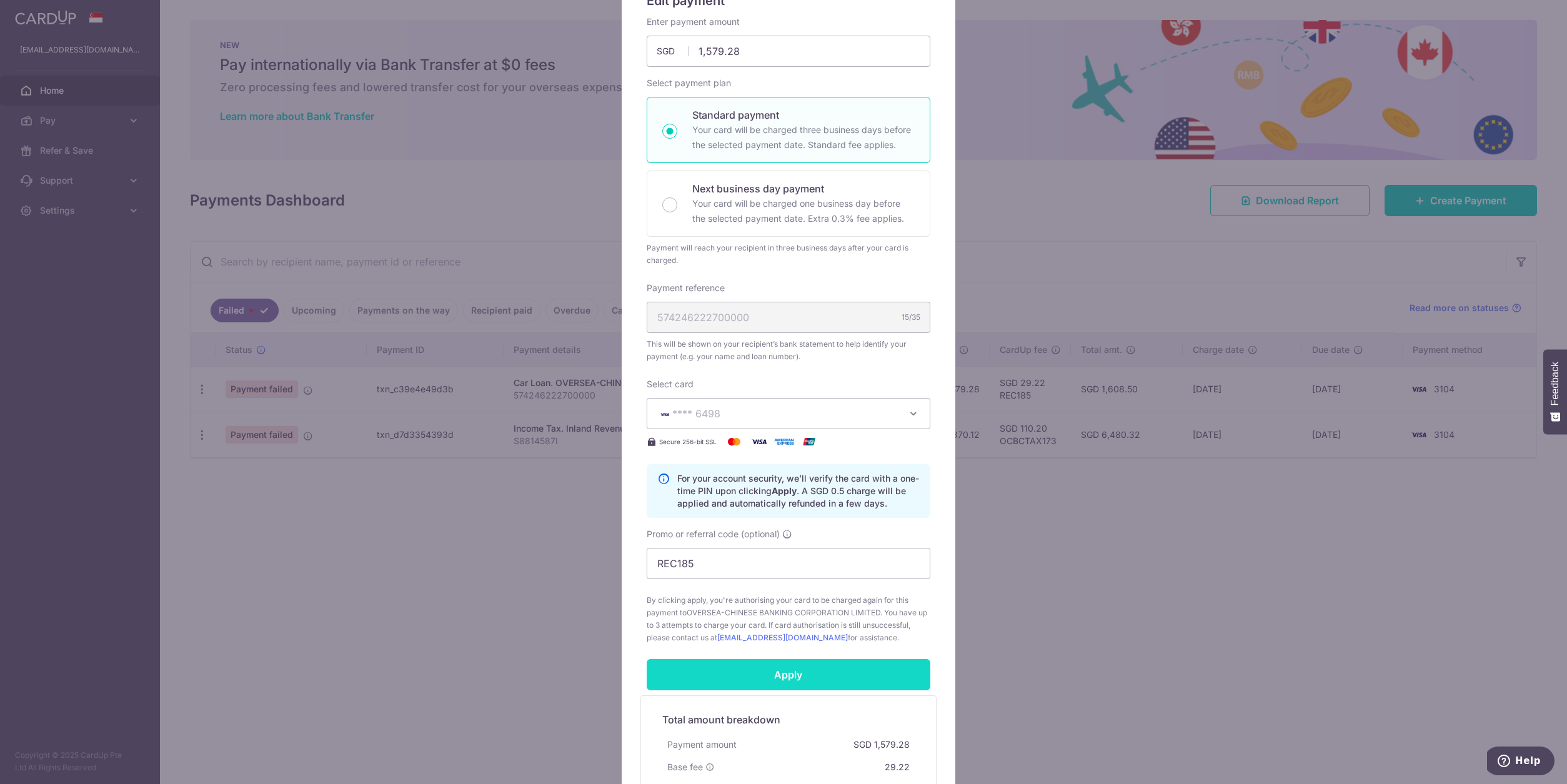
click at [771, 670] on input "Apply" at bounding box center [789, 674] width 284 height 31
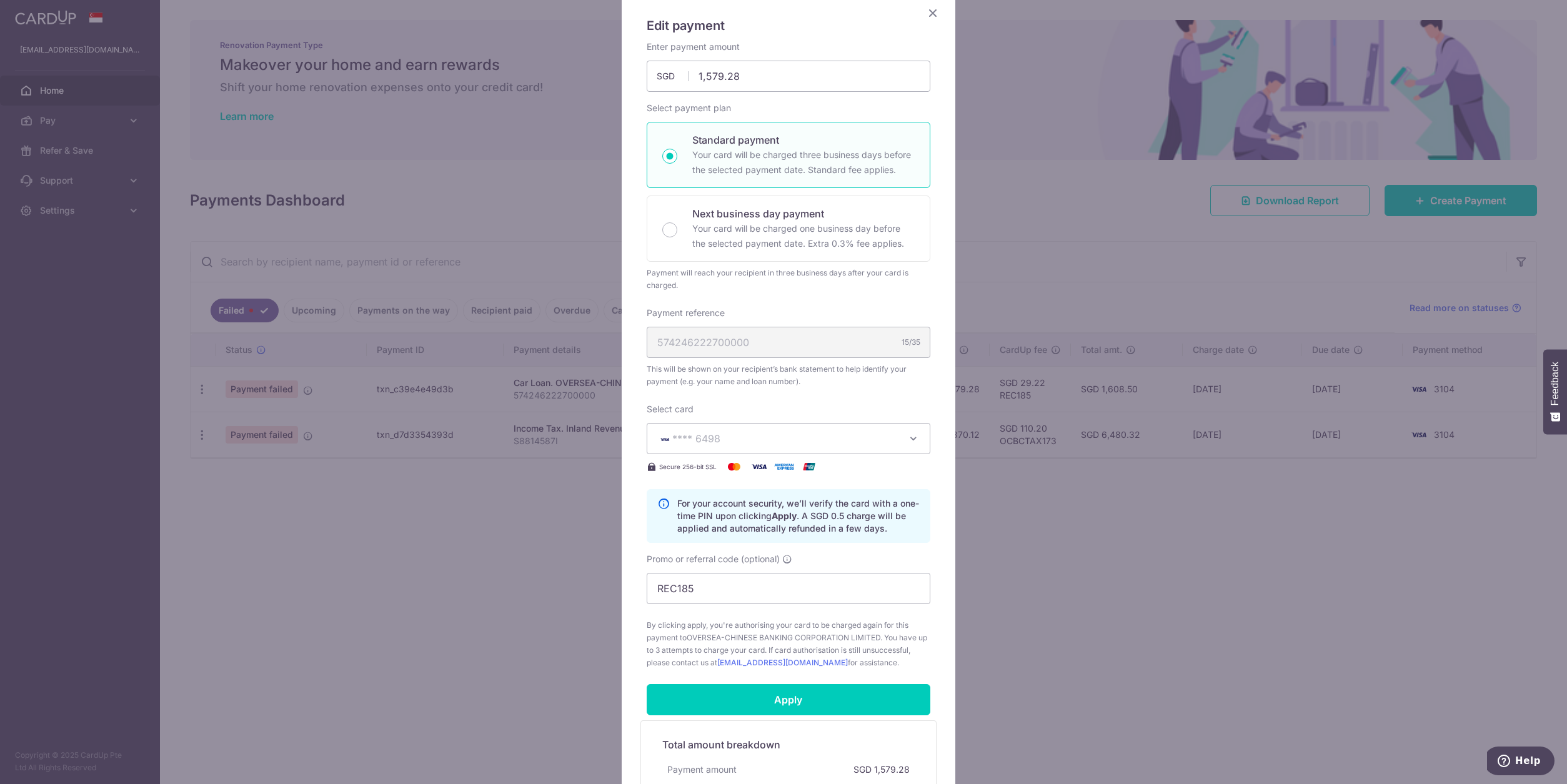
scroll to position [0, 0]
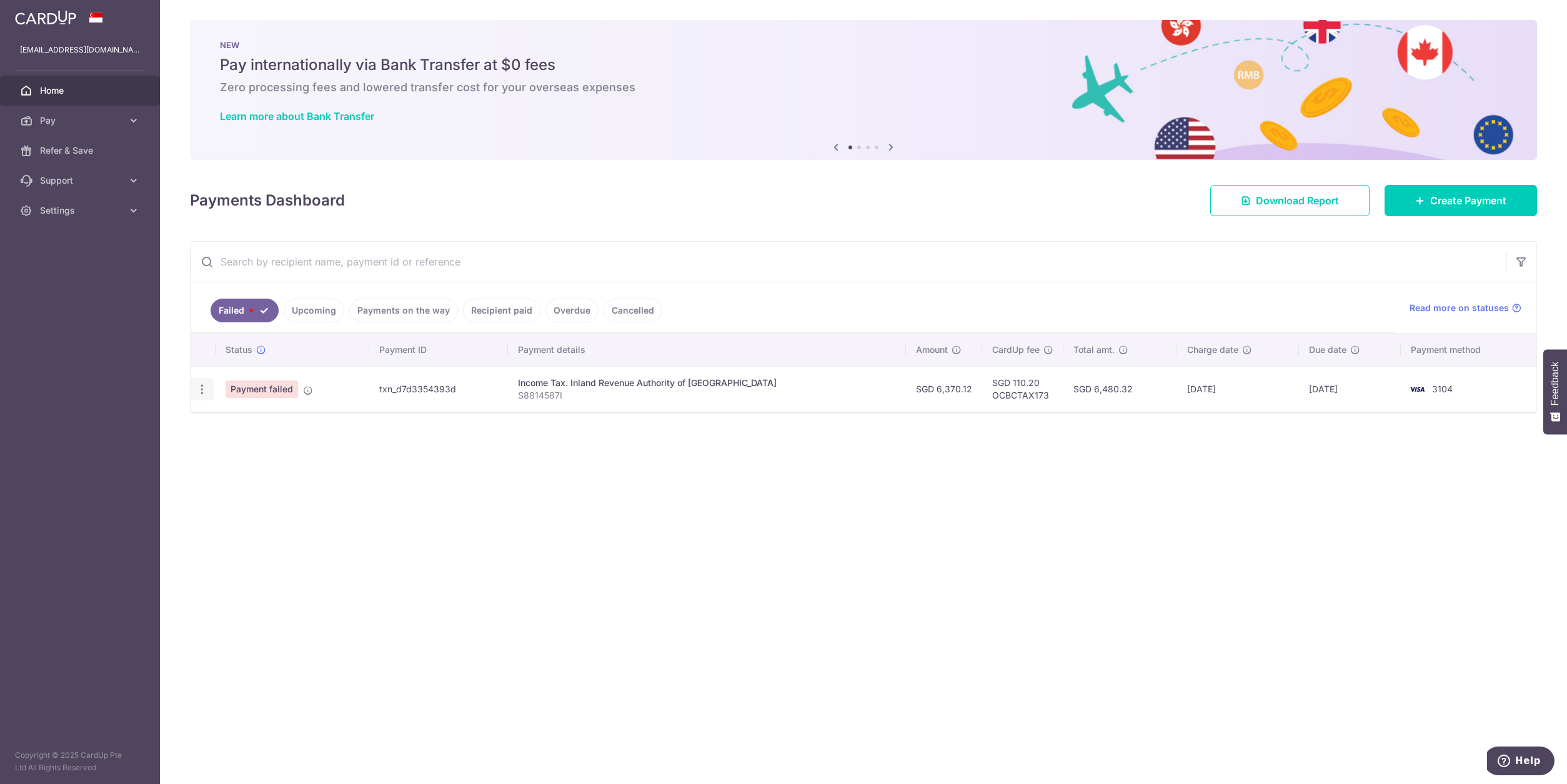
click at [203, 390] on icon "button" at bounding box center [202, 389] width 13 height 13
click at [264, 421] on span "Update payment" at bounding box center [269, 423] width 85 height 15
radio input "true"
type input "6,370.12"
type input "S8814587I"
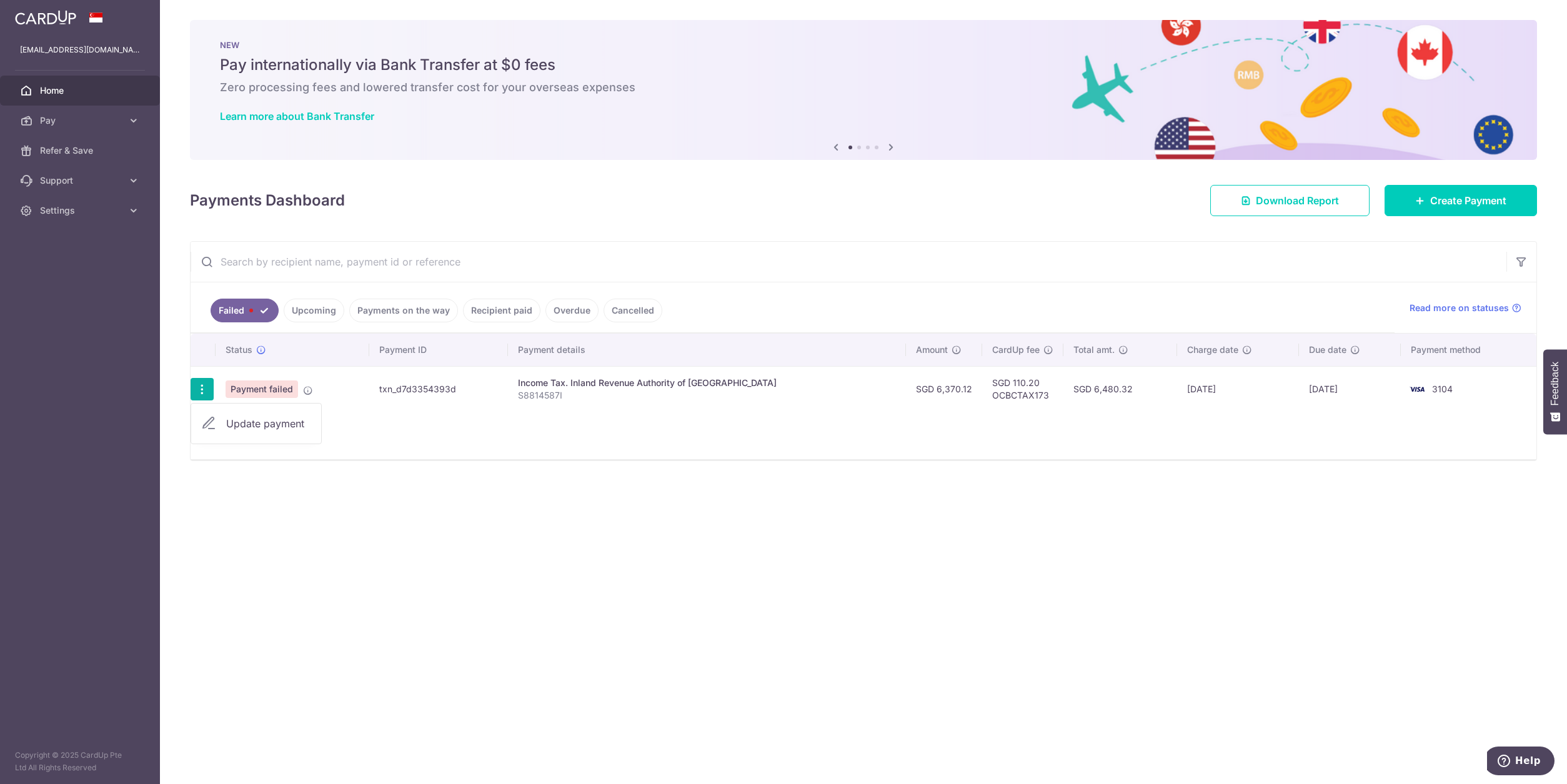
type input "OCBCTAX173"
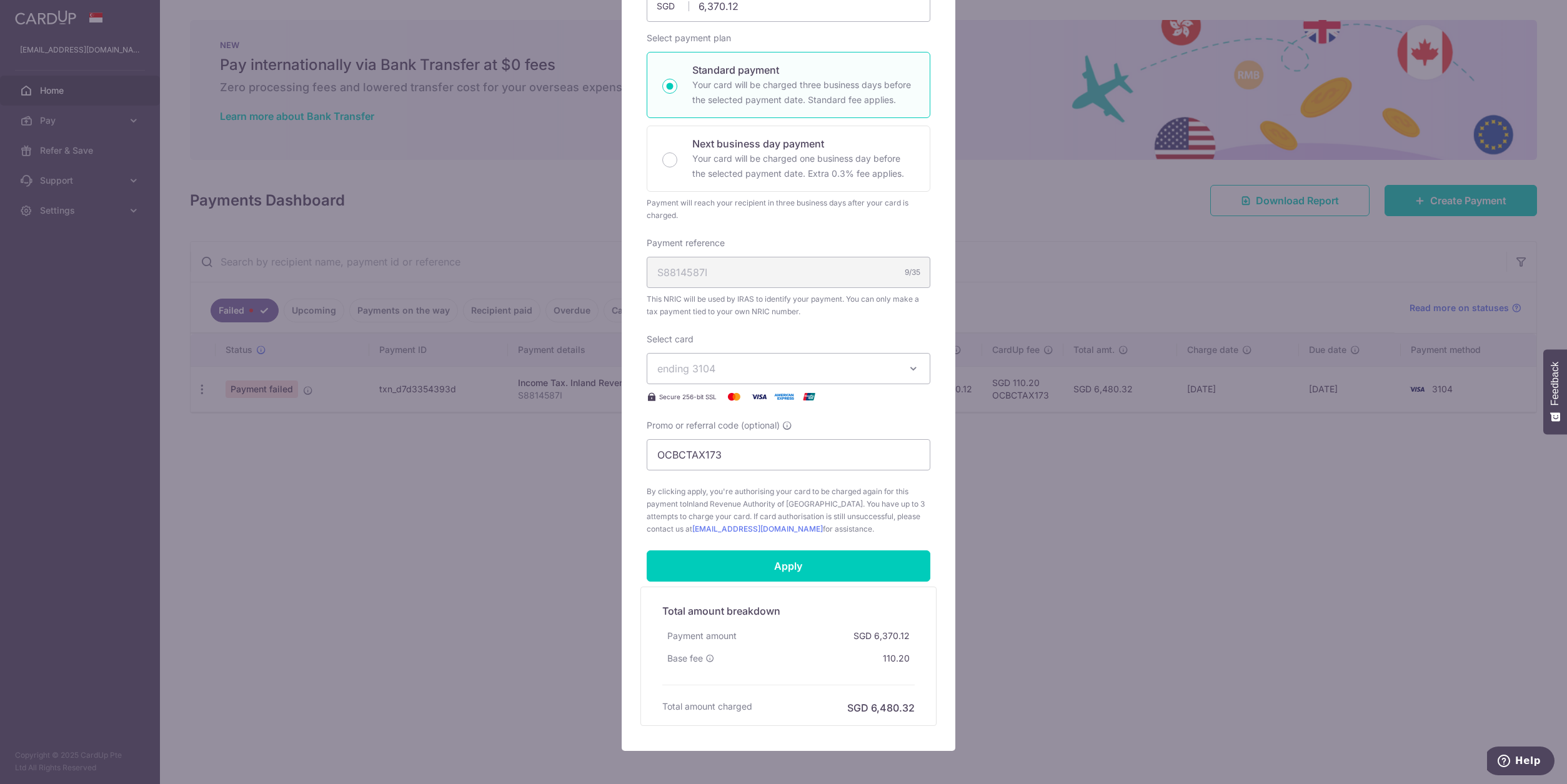
scroll to position [165, 0]
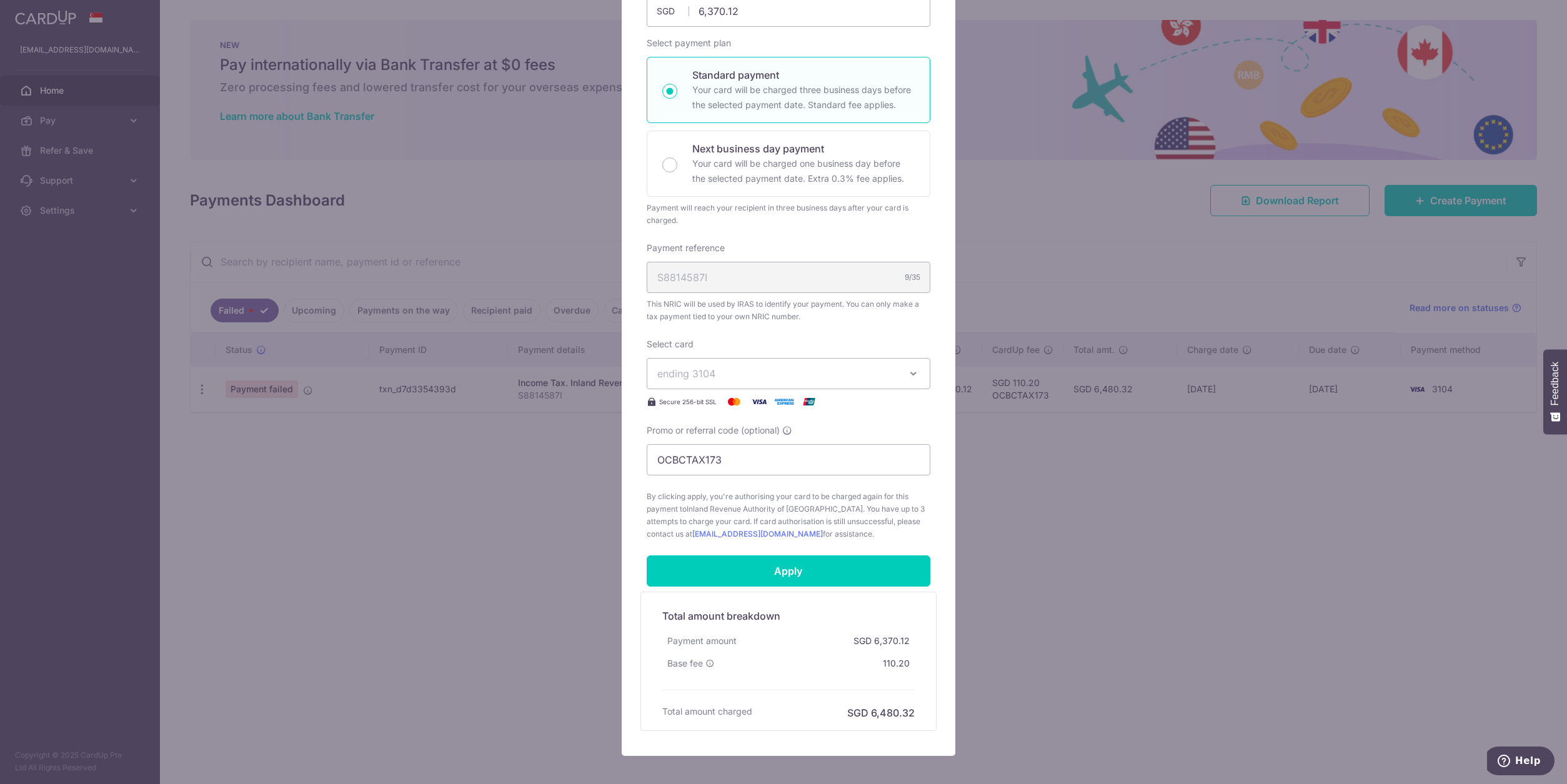
click at [758, 382] on button "ending 3104" at bounding box center [789, 374] width 284 height 31
click at [759, 493] on span "**** 6498" at bounding box center [788, 492] width 262 height 15
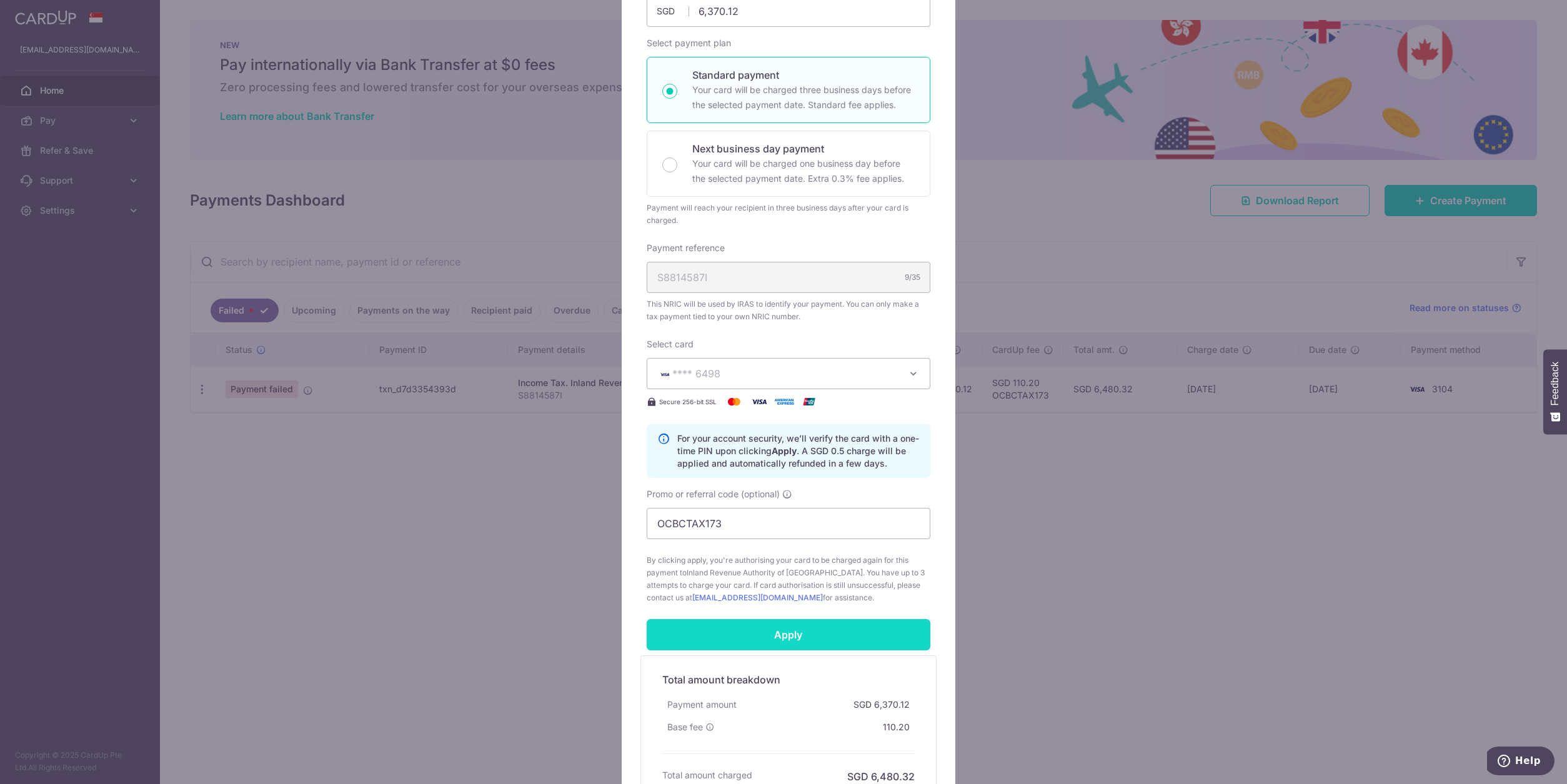
click at [812, 640] on input "Apply" at bounding box center [789, 635] width 284 height 31
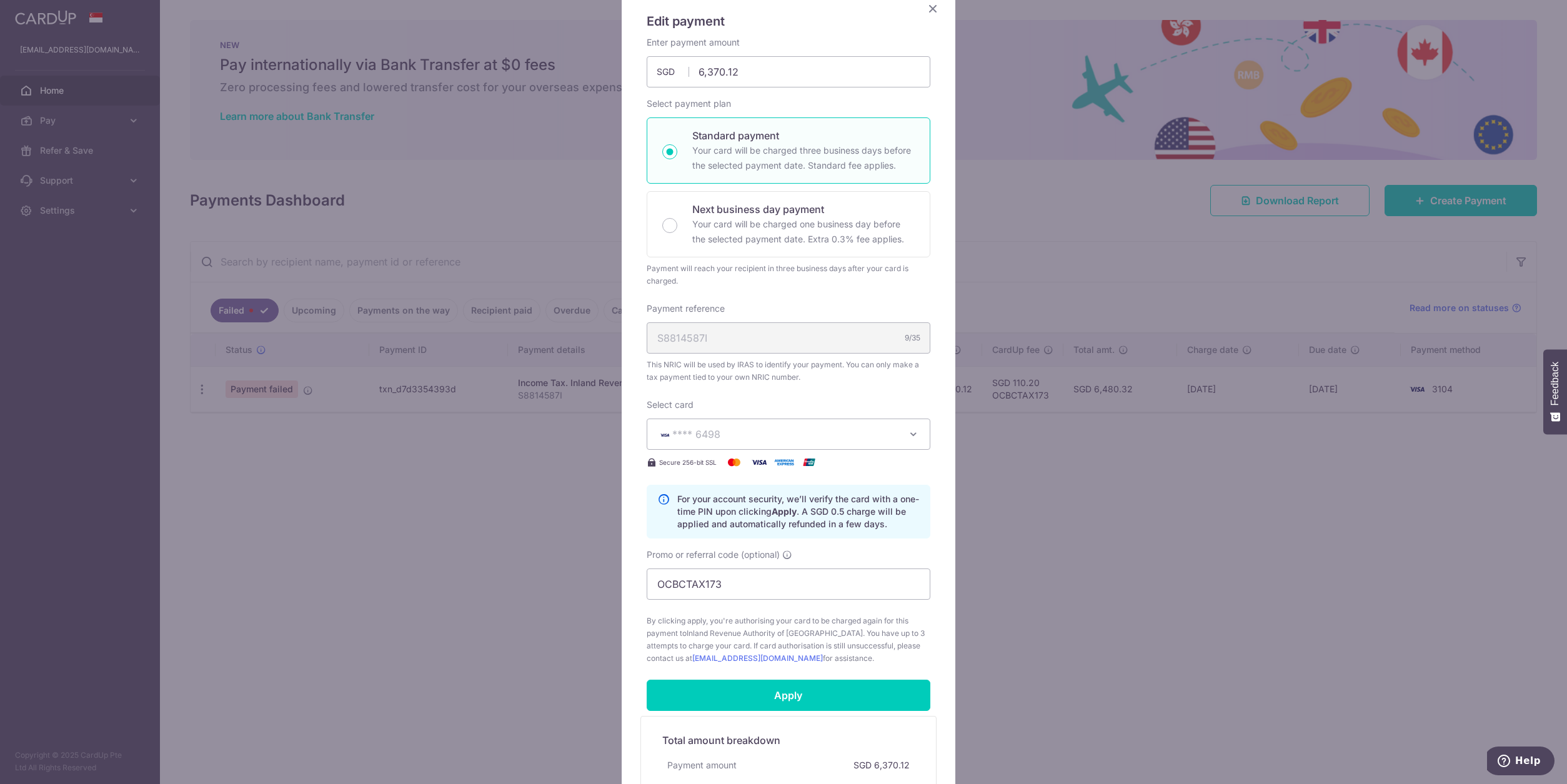
scroll to position [102, 0]
